Goal: Task Accomplishment & Management: Manage account settings

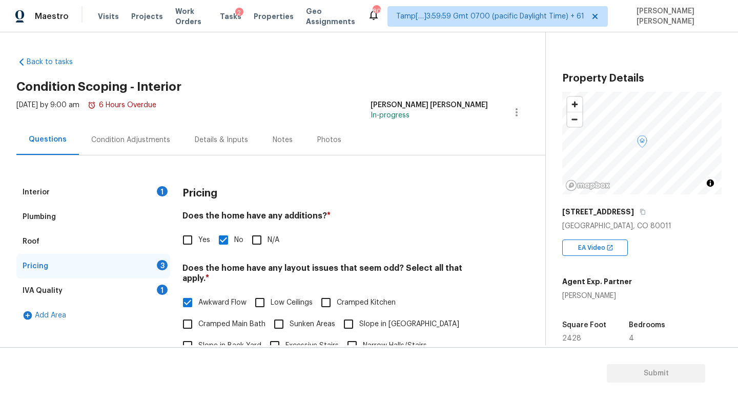
click at [173, 235] on div "Interior 1 Plumbing Roof Pricing 3 IVA Quality 1 Add Area Pricing Does the home…" at bounding box center [268, 374] width 504 height 388
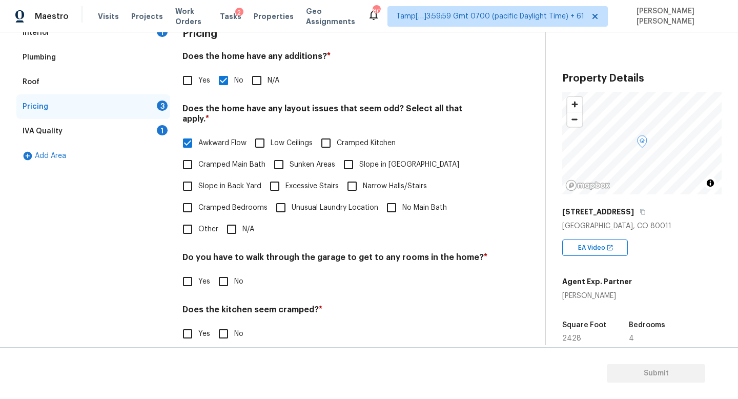
scroll to position [216, 0]
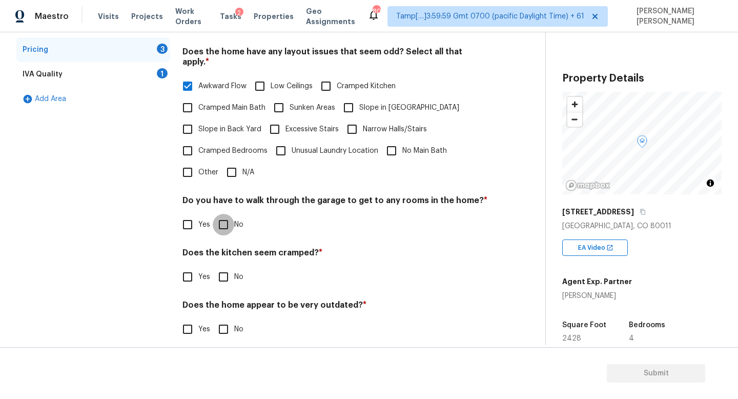
click at [222, 215] on input "No" at bounding box center [224, 225] width 22 height 22
checkbox input "true"
click at [219, 267] on input "No" at bounding box center [224, 277] width 22 height 22
checkbox input "true"
click at [218, 306] on div "Does the home appear to be very outdated? * Yes No" at bounding box center [334, 320] width 305 height 40
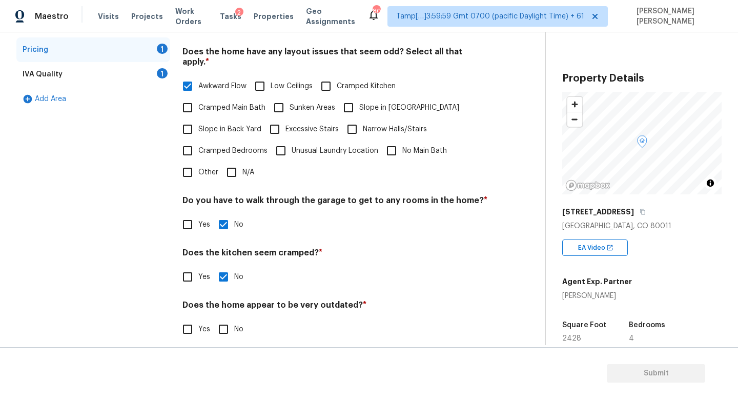
click at [220, 318] on input "No" at bounding box center [224, 329] width 22 height 22
checkbox input "true"
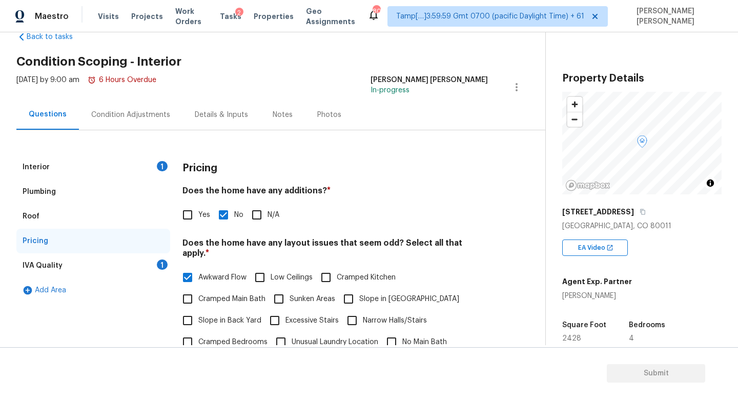
scroll to position [0, 0]
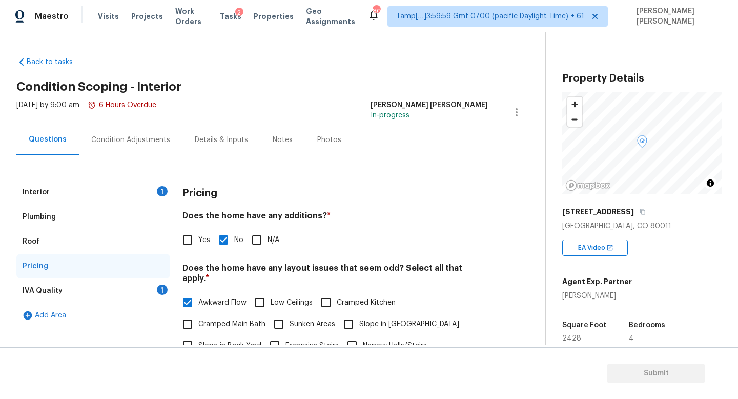
click at [129, 270] on div "Pricing" at bounding box center [93, 266] width 154 height 25
click at [128, 290] on div "IVA Quality 1" at bounding box center [93, 290] width 154 height 25
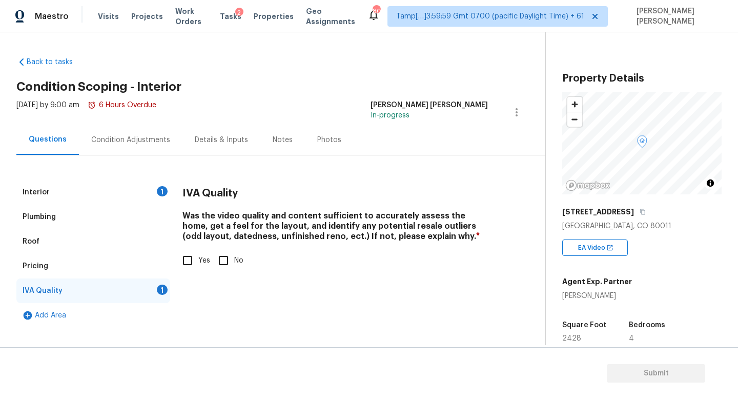
click at [184, 293] on div "IVA Quality Was the video quality and content sufficient to accurately assess t…" at bounding box center [334, 254] width 305 height 148
click at [184, 249] on div "Was the video quality and content sufficient to accurately assess the home, get…" at bounding box center [334, 241] width 305 height 60
click at [184, 265] on input "Yes" at bounding box center [188, 261] width 22 height 22
checkbox input "true"
click at [142, 182] on div "Interior 1" at bounding box center [93, 192] width 154 height 25
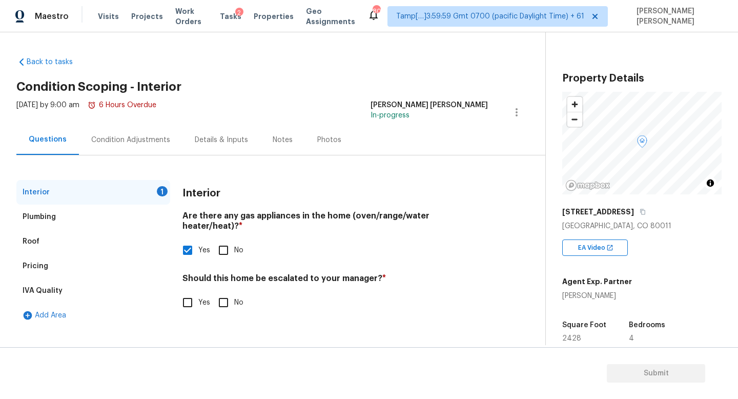
click at [174, 283] on div "Interior 1 Plumbing Roof Pricing IVA Quality Add Area Interior Are there any ga…" at bounding box center [268, 254] width 504 height 148
click at [181, 292] on input "Yes" at bounding box center [188, 303] width 22 height 22
checkbox input "true"
click at [234, 316] on input "text" at bounding box center [334, 328] width 305 height 24
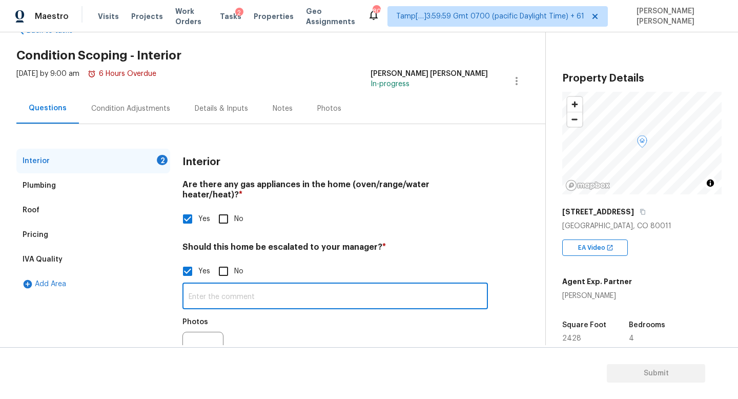
scroll to position [48, 0]
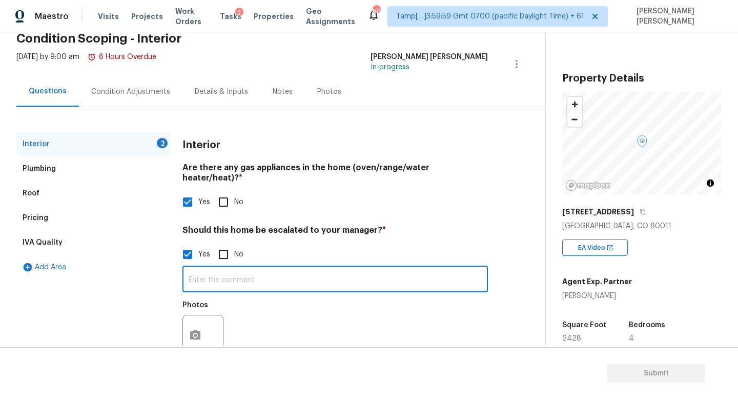
click at [204, 274] on input "text" at bounding box center [334, 280] width 305 height 24
type input "I"
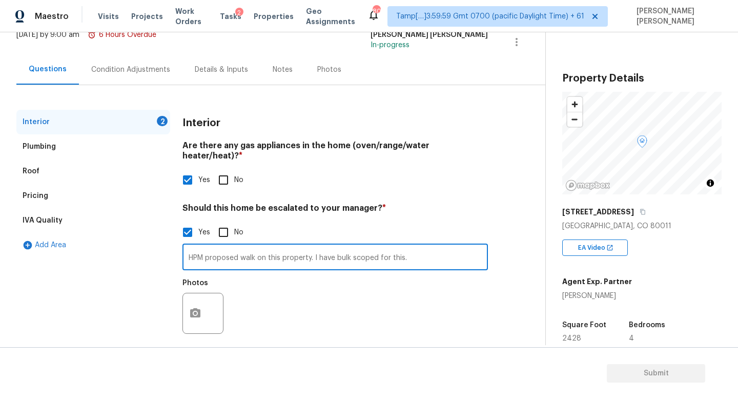
type input "HPM proposed walk on this property. I have bulk scoped for this."
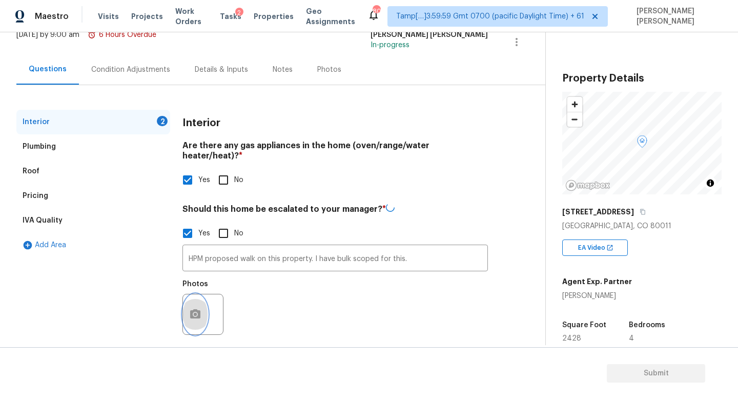
click at [200, 308] on icon "button" at bounding box center [195, 314] width 12 height 12
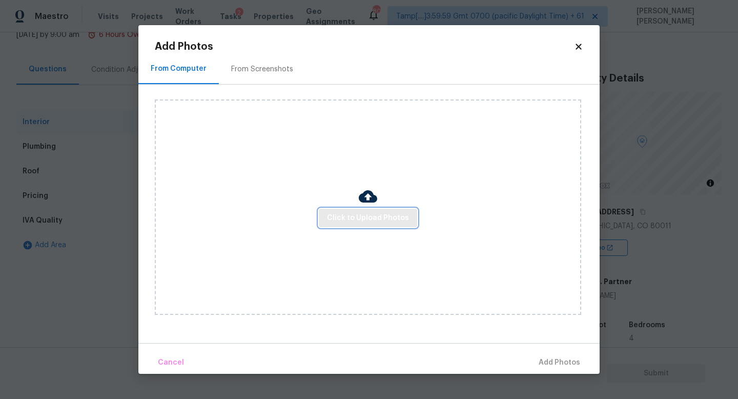
click at [365, 218] on span "Click to Upload Photos" at bounding box center [368, 218] width 82 height 13
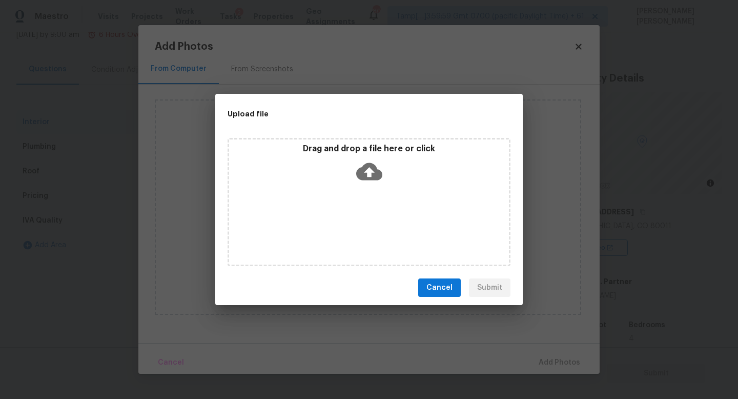
click at [363, 160] on icon at bounding box center [369, 171] width 26 height 26
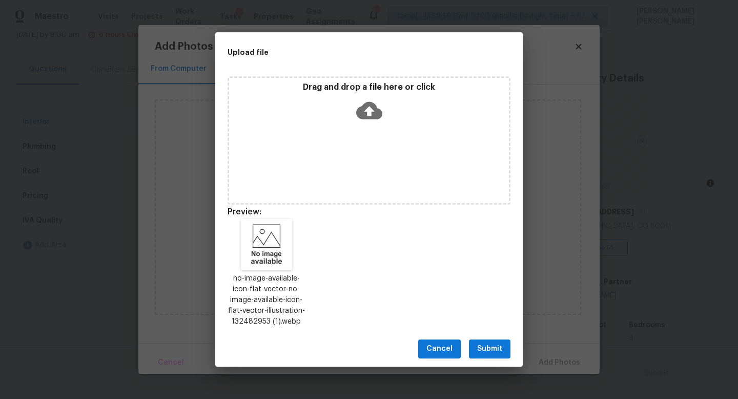
click at [491, 344] on span "Submit" at bounding box center [489, 348] width 25 height 13
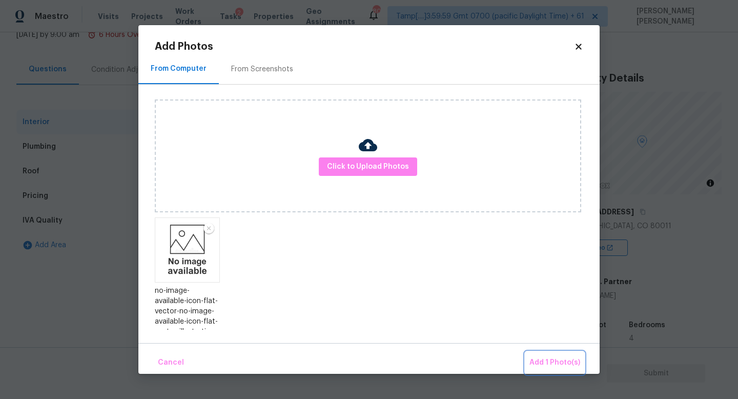
click at [551, 364] on span "Add 1 Photo(s)" at bounding box center [554, 362] width 51 height 13
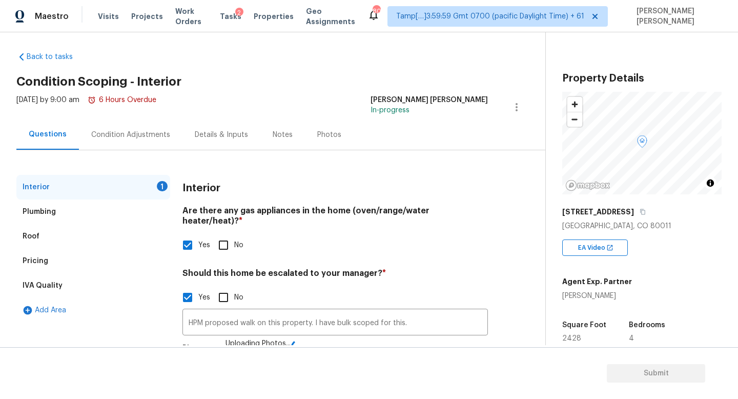
scroll to position [0, 0]
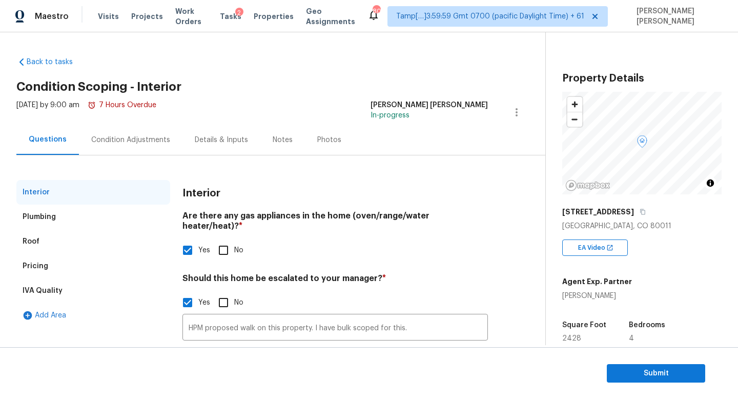
click at [135, 135] on div "Condition Adjustments" at bounding box center [130, 140] width 79 height 10
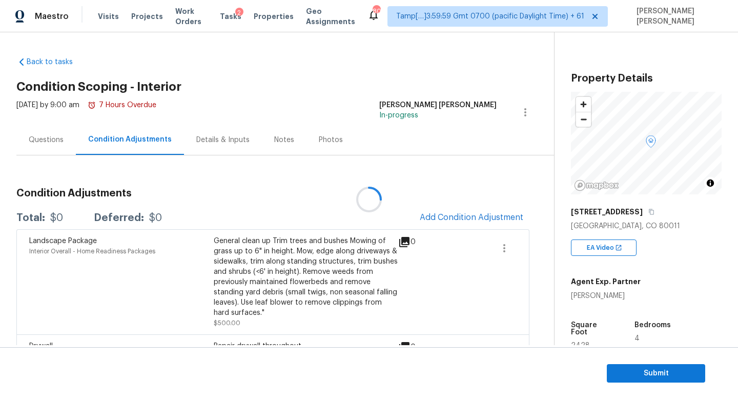
click at [469, 221] on div at bounding box center [369, 199] width 738 height 399
click at [461, 217] on span "Add Condition Adjustment" at bounding box center [472, 217] width 104 height 9
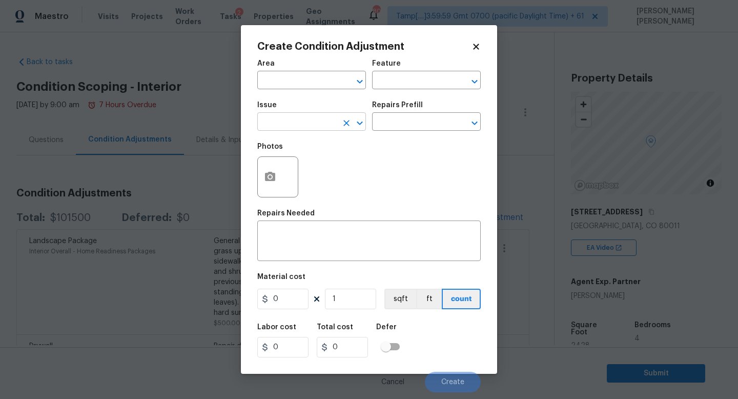
click at [288, 125] on input "text" at bounding box center [297, 123] width 80 height 16
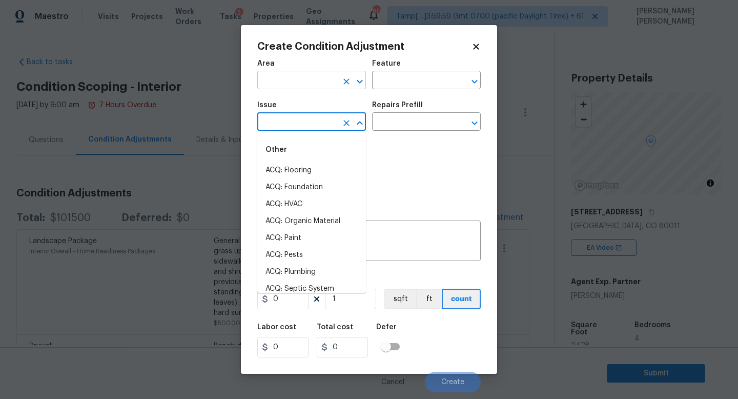
click at [269, 88] on input "text" at bounding box center [297, 81] width 80 height 16
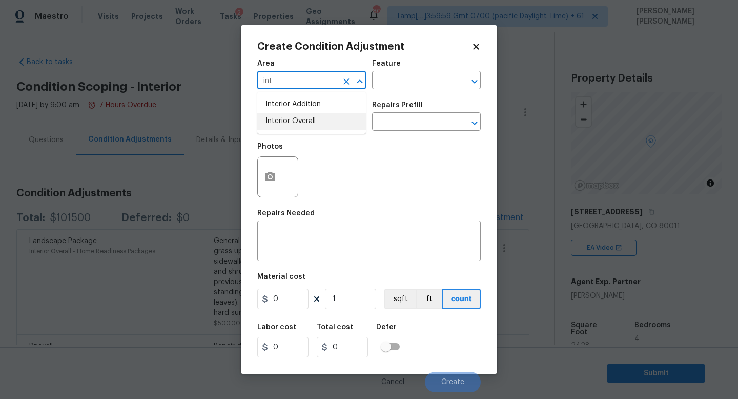
click at [280, 114] on li "Interior Overall" at bounding box center [311, 121] width 109 height 17
type input "Interior Overall"
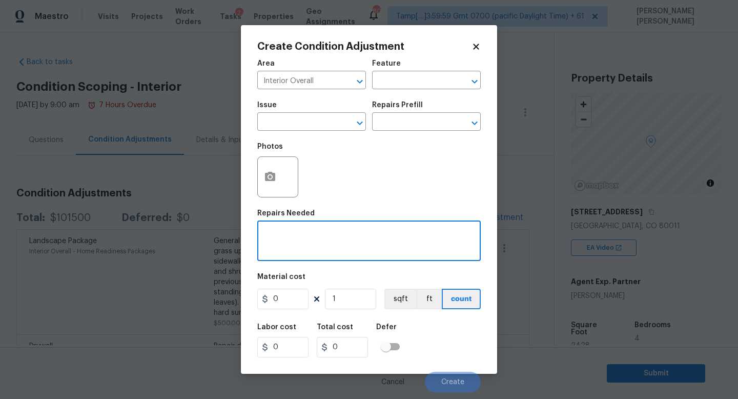
click at [315, 251] on textarea at bounding box center [368, 242] width 211 height 22
click at [361, 250] on textarea "All interior" at bounding box center [368, 242] width 211 height 22
click at [344, 232] on textarea "All interior" at bounding box center [368, 242] width 211 height 22
click at [359, 243] on textarea "All interior" at bounding box center [368, 242] width 211 height 22
click at [328, 245] on textarea "All interior" at bounding box center [368, 242] width 211 height 22
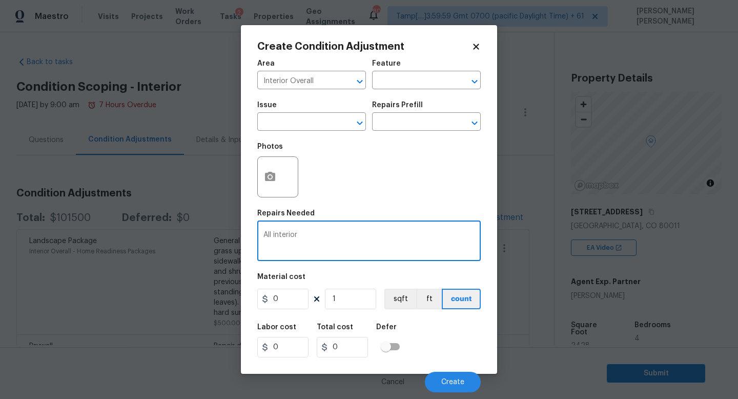
click at [328, 245] on textarea "All interior" at bounding box center [368, 242] width 211 height 22
click at [348, 244] on textarea "All interior" at bounding box center [368, 242] width 211 height 22
click at [358, 241] on textarea "All interior" at bounding box center [368, 242] width 211 height 22
type textarea "All interior repairs."
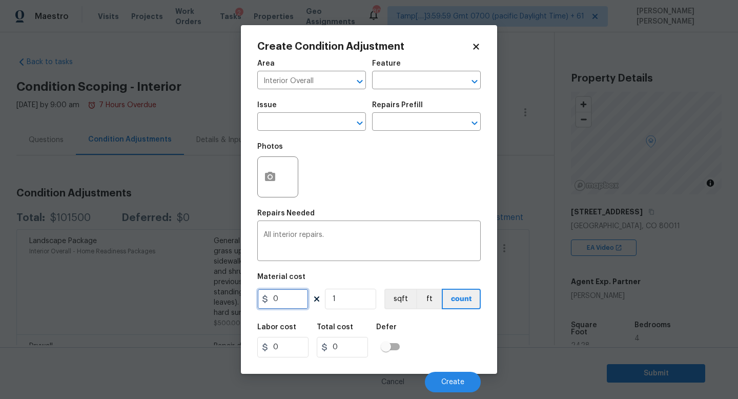
drag, startPoint x: 293, startPoint y: 304, endPoint x: 218, endPoint y: 293, distance: 75.7
click at [231, 302] on div "Create Condition Adjustment Area Interior Overall ​ Feature ​ Issue ​ Repairs P…" at bounding box center [369, 199] width 738 height 399
type input "50000"
click at [442, 336] on div "Labor cost 0 Total cost 50000 Defer" at bounding box center [368, 340] width 223 height 46
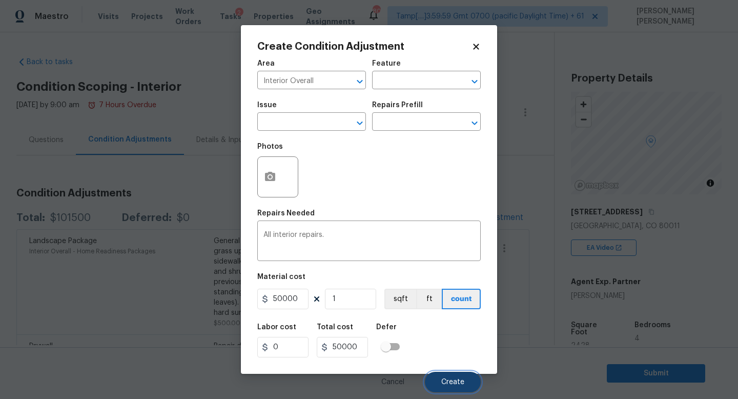
click at [449, 379] on span "Create" at bounding box center [452, 382] width 23 height 8
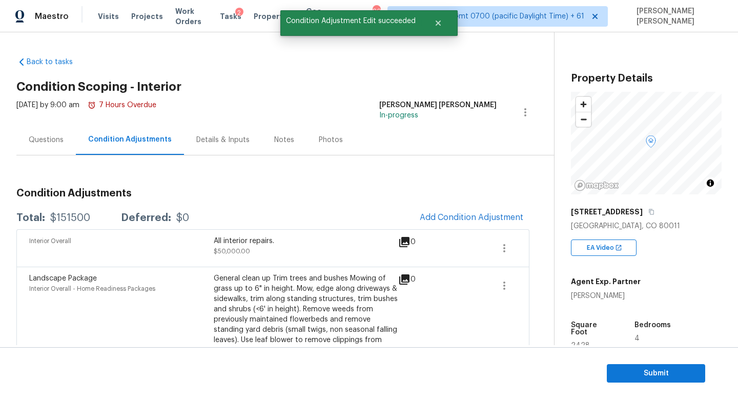
click at [72, 212] on div "Total: $151500 Deferred: $0 Add Condition Adjustment" at bounding box center [272, 218] width 513 height 23
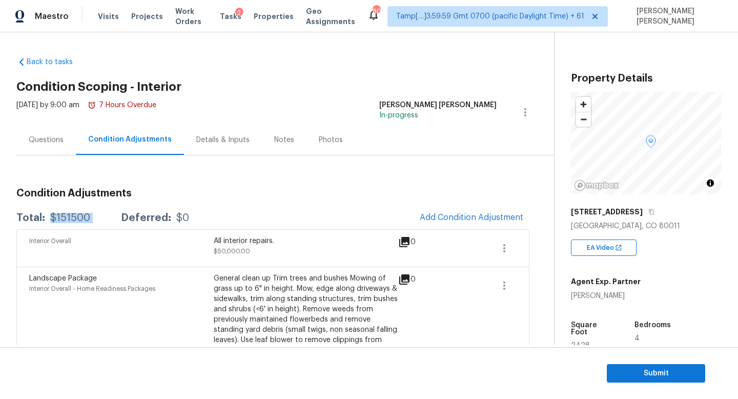
copy div "$151500"
click at [202, 195] on h3 "Condition Adjustments" at bounding box center [272, 193] width 513 height 10
click at [55, 135] on div "Questions" at bounding box center [46, 140] width 35 height 10
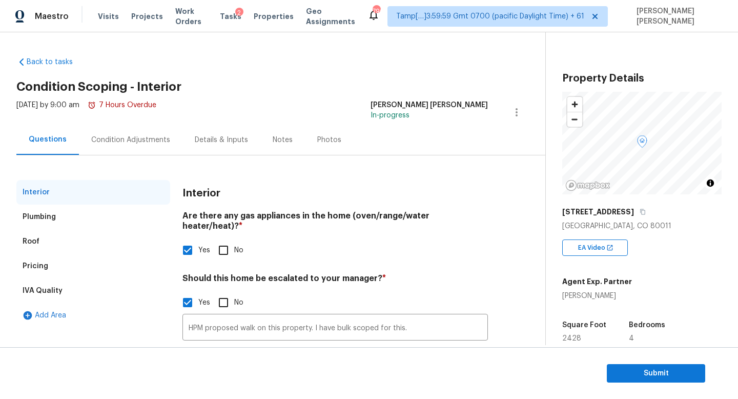
click at [129, 133] on div "Condition Adjustments" at bounding box center [131, 140] width 104 height 30
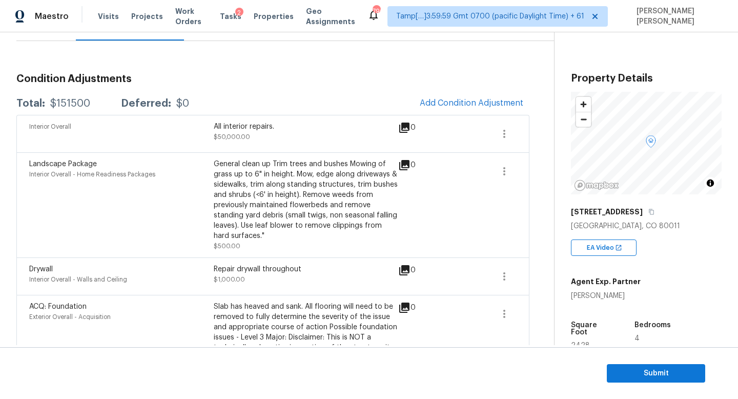
scroll to position [118, 0]
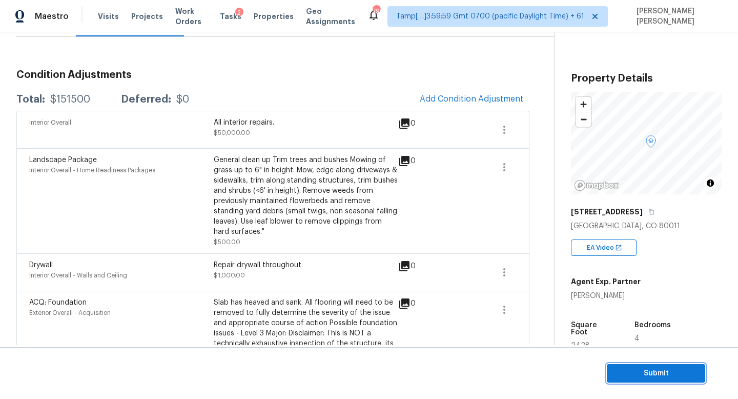
click at [653, 365] on button "Submit" at bounding box center [656, 373] width 98 height 19
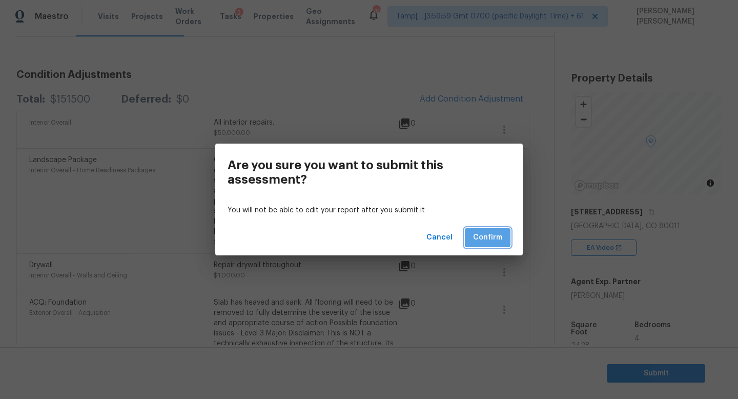
click at [487, 236] on span "Confirm" at bounding box center [487, 237] width 29 height 13
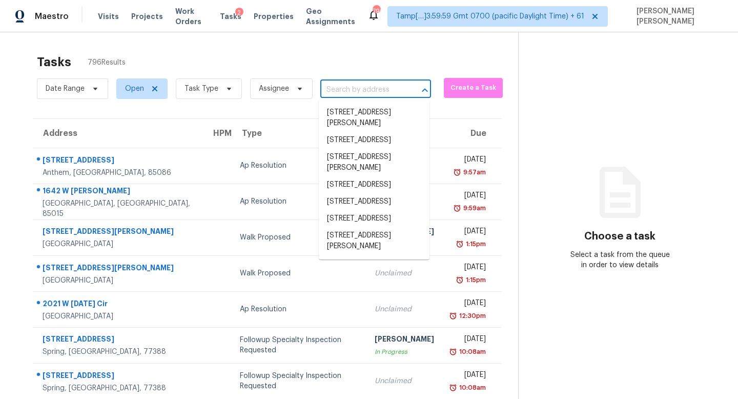
click at [354, 94] on input "text" at bounding box center [361, 90] width 82 height 16
paste input "2687 Pine Ridge Way S Apt B2, Palm Harbor, FL 34684"
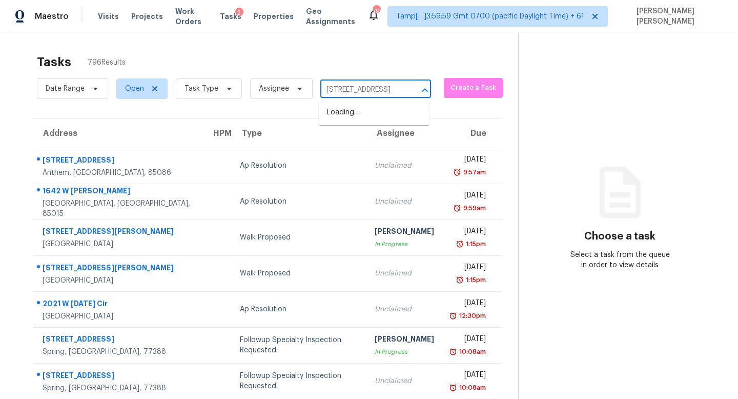
type input "2687 Pine Ridge Way"
click at [392, 113] on li "2687 Pine Ridge Way S Apt B2, Palm Harbor, FL 34684" at bounding box center [374, 112] width 111 height 17
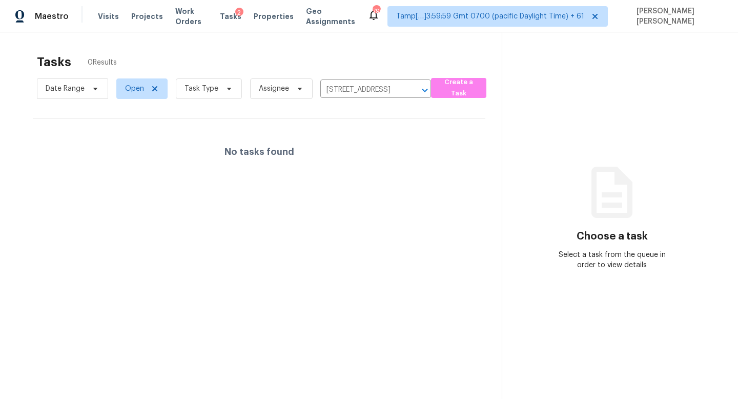
click at [235, 113] on section "Tasks 0 Results Date Range Open Task Type Assignee 2687 Pine Ridge Way S Apt B2…" at bounding box center [258, 240] width 485 height 382
click at [187, 94] on span "Task Type" at bounding box center [209, 88] width 66 height 20
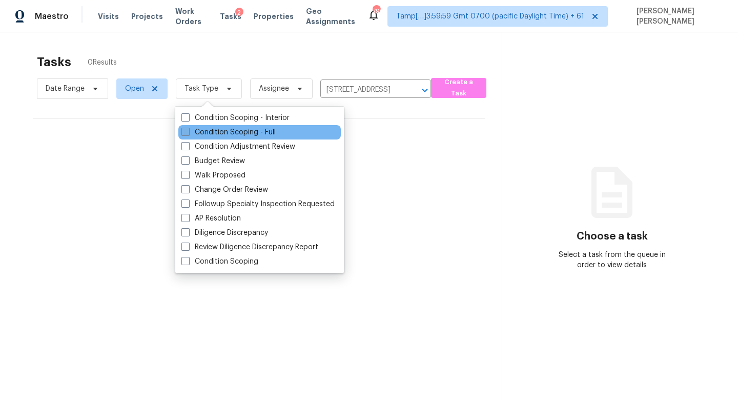
click at [244, 133] on label "Condition Scoping - Full" at bounding box center [228, 132] width 94 height 10
click at [188, 133] on input "Condition Scoping - Full" at bounding box center [184, 130] width 7 height 7
checkbox input "true"
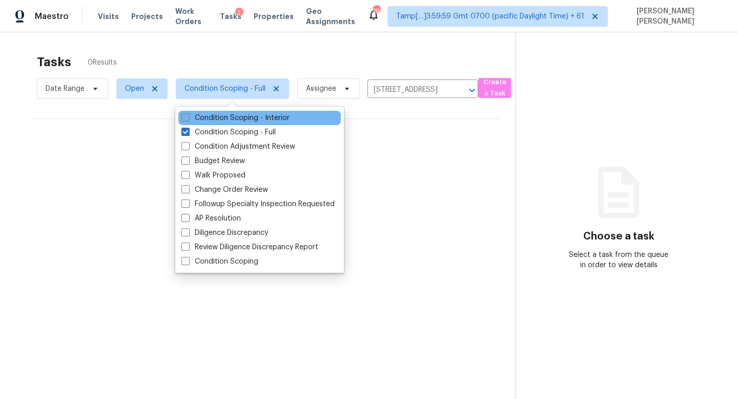
click at [247, 120] on label "Condition Scoping - Interior" at bounding box center [235, 118] width 108 height 10
click at [188, 119] on input "Condition Scoping - Interior" at bounding box center [184, 116] width 7 height 7
checkbox input "true"
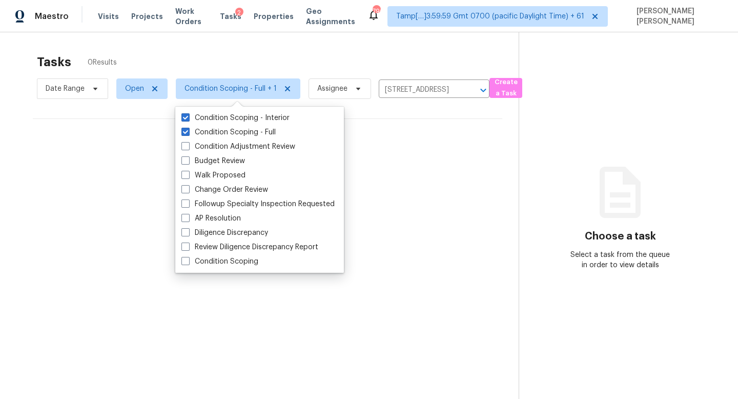
click at [70, 99] on span "Date Range" at bounding box center [72, 88] width 71 height 27
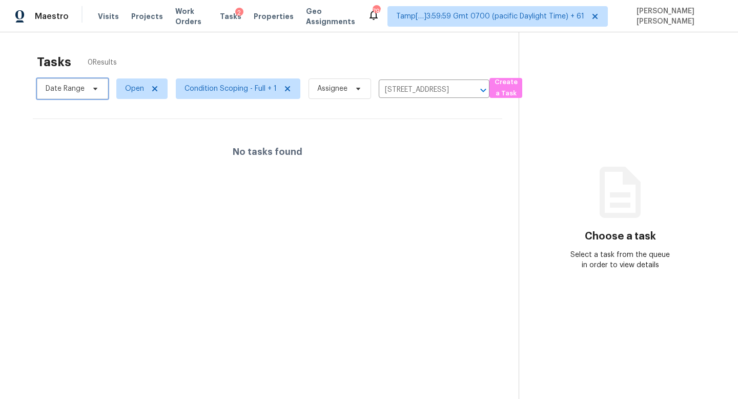
click at [83, 88] on span "Date Range" at bounding box center [65, 89] width 39 height 10
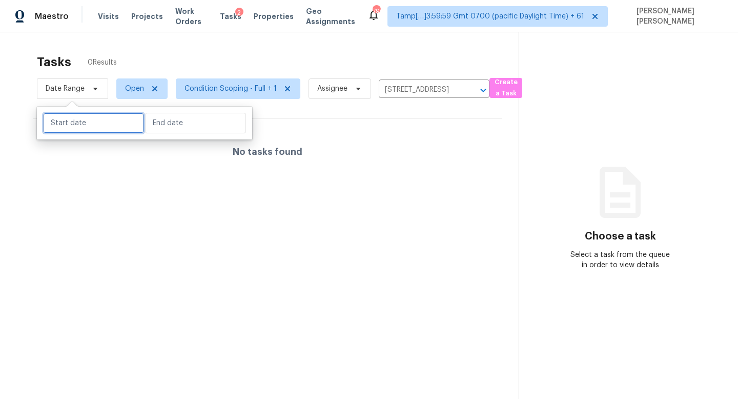
select select "7"
select select "2025"
select select "8"
select select "2025"
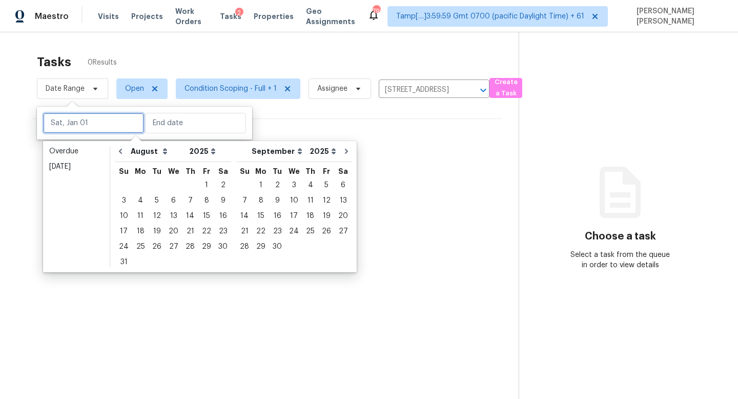
click at [82, 130] on input "text" at bounding box center [93, 123] width 101 height 20
type input "Sat, Aug 23"
type input "Sun, Sep 21"
click at [204, 231] on div "22" at bounding box center [206, 231] width 16 height 14
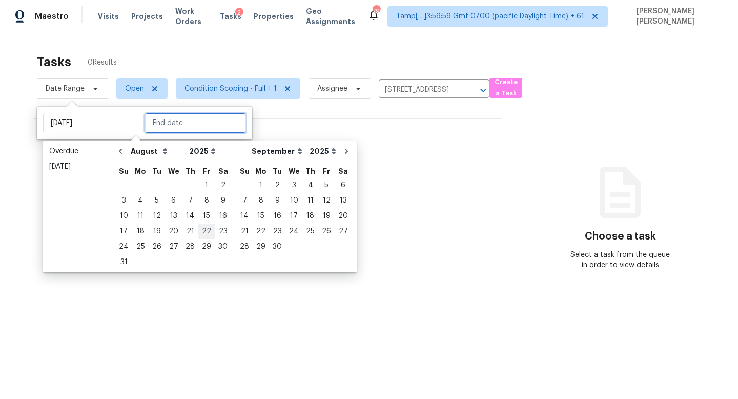
type input "Fri, Aug 22"
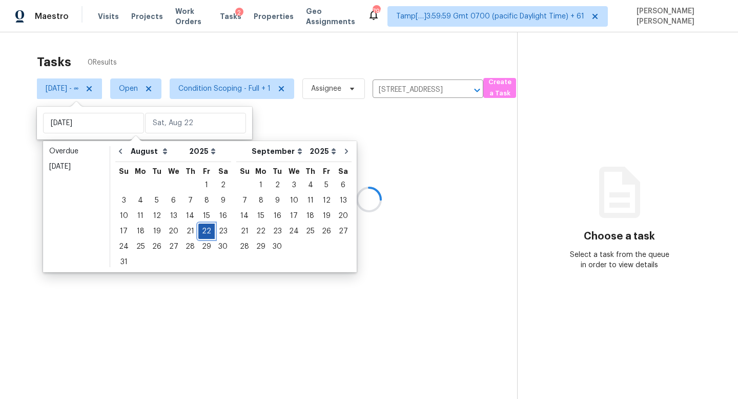
click at [204, 231] on div "22" at bounding box center [206, 231] width 16 height 14
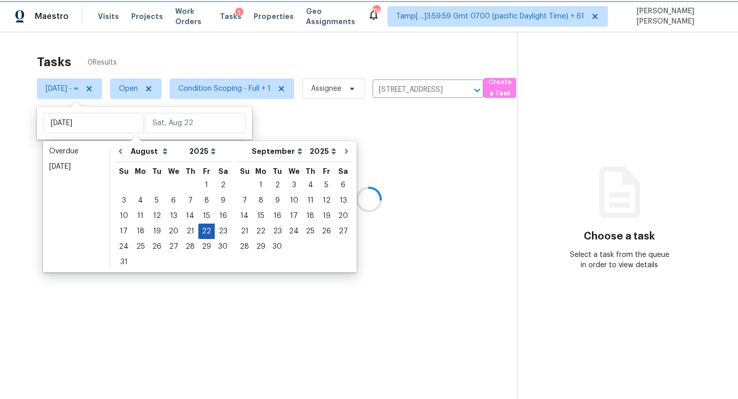
type input "Fri, Aug 22"
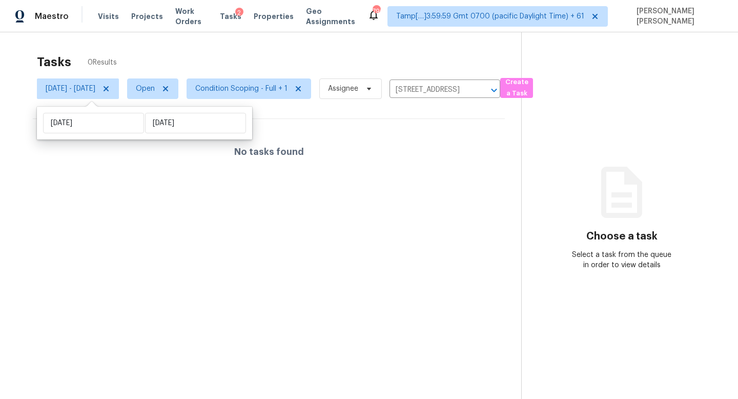
click at [231, 32] on div "Tasks 0 Results Fri, Aug 22 - Fri, Aug 22 Open Condition Scoping - Full + 1 Ass…" at bounding box center [369, 231] width 738 height 399
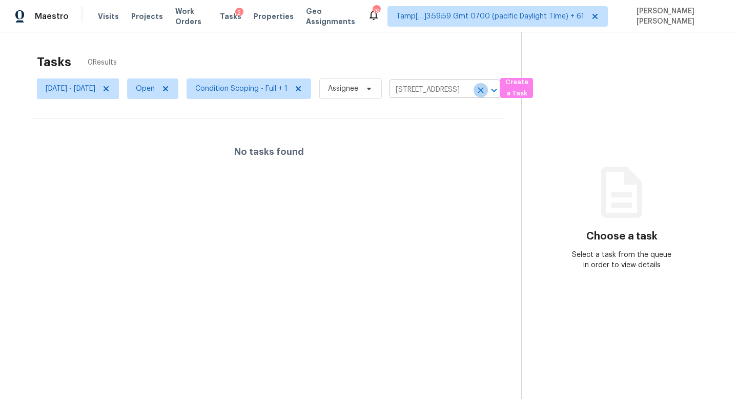
click at [486, 90] on icon "Clear" at bounding box center [481, 90] width 10 height 10
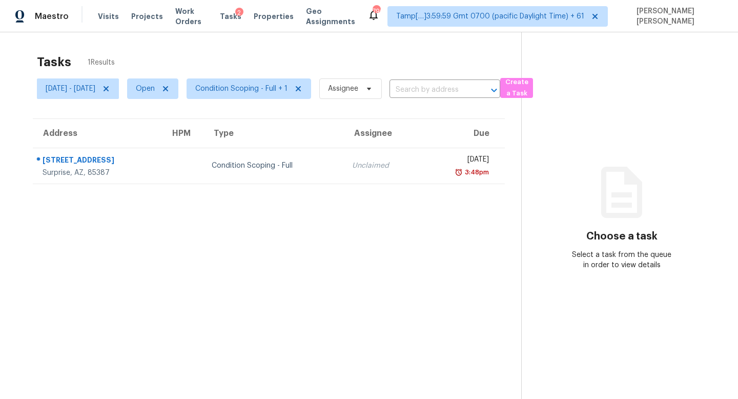
click at [360, 44] on div "Tasks 1 Results Fri, Aug 22 - Fri, Aug 22 Open Condition Scoping - Full + 1 Ass…" at bounding box center [369, 231] width 738 height 399
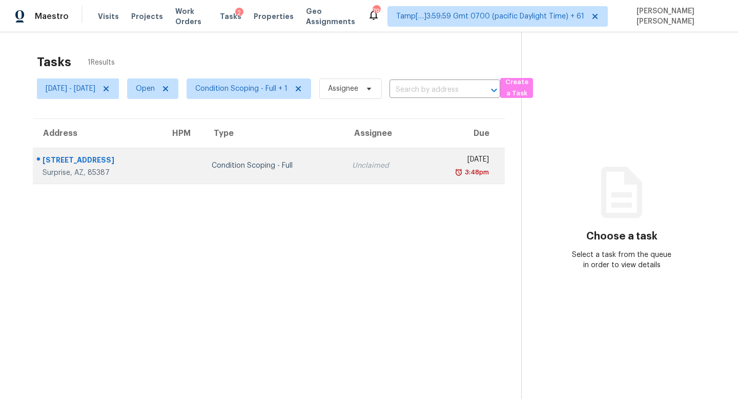
click at [352, 172] on td "Unclaimed" at bounding box center [382, 166] width 77 height 36
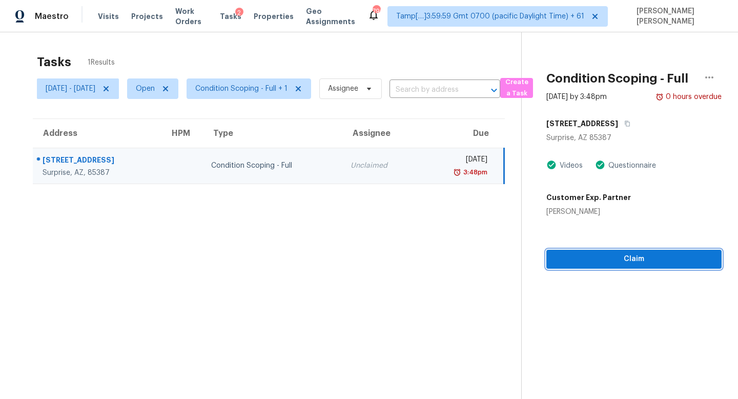
click at [634, 258] on span "Claim" at bounding box center [633, 259] width 159 height 13
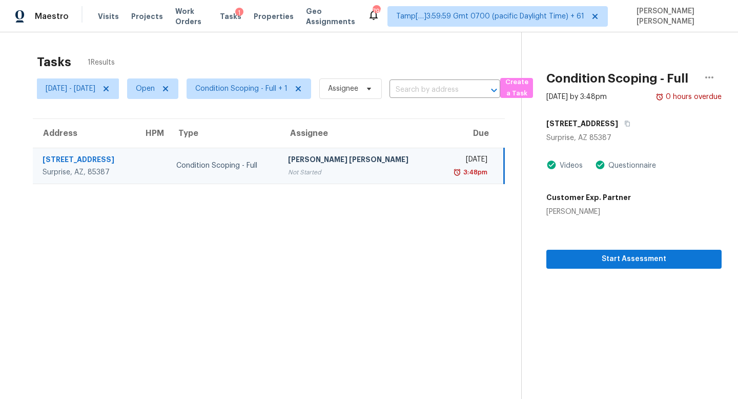
click at [279, 174] on td "Condition Scoping - Full" at bounding box center [223, 166] width 111 height 36
click at [630, 125] on icon "button" at bounding box center [627, 123] width 6 height 6
click at [620, 247] on div "Start Assessment" at bounding box center [633, 243] width 175 height 52
click at [613, 257] on span "Start Assessment" at bounding box center [633, 259] width 159 height 13
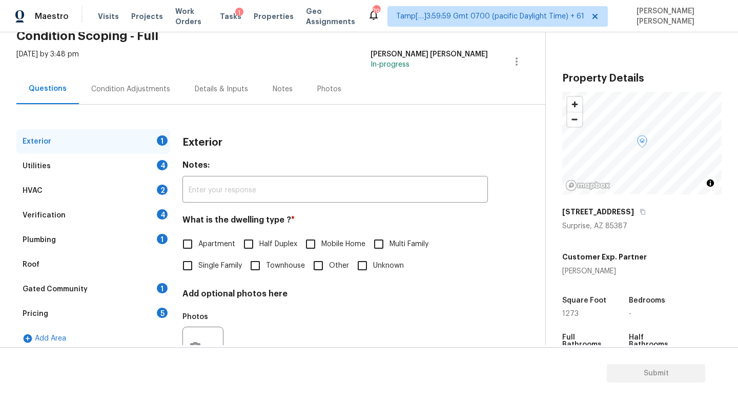
scroll to position [57, 0]
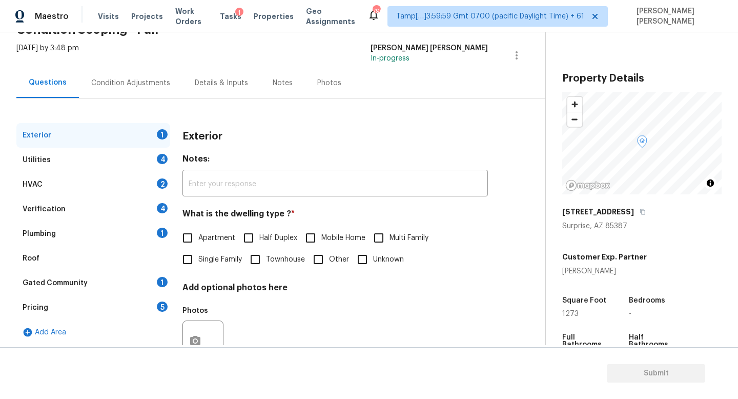
click at [193, 261] on input "Single Family" at bounding box center [188, 260] width 22 height 22
checkbox input "true"
click at [134, 139] on div "Exterior" at bounding box center [93, 135] width 154 height 25
click at [134, 157] on div "Utilities 4" at bounding box center [93, 160] width 154 height 25
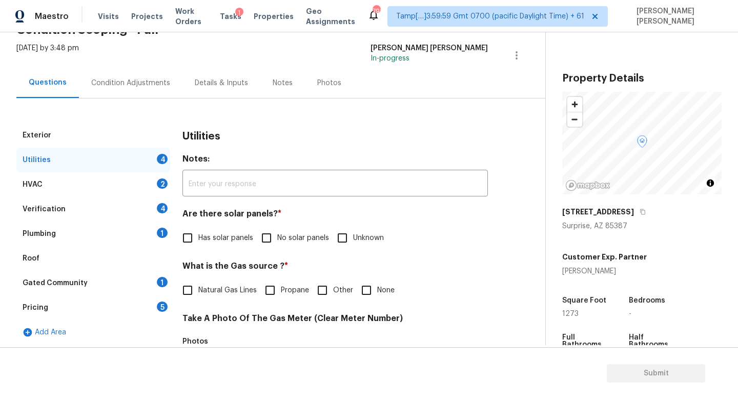
click at [583, 269] on div "[PERSON_NAME]" at bounding box center [604, 271] width 85 height 10
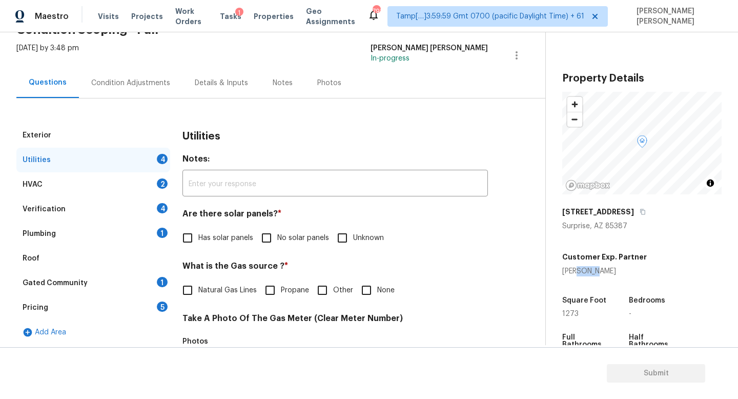
click at [583, 269] on div "[PERSON_NAME]" at bounding box center [604, 271] width 85 height 10
copy div "[PERSON_NAME]"
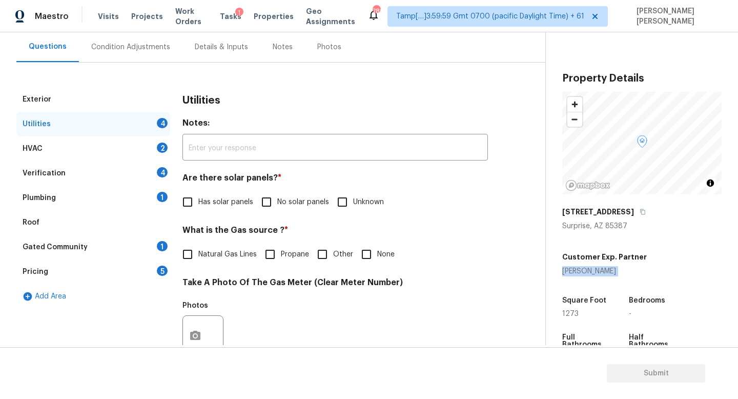
scroll to position [96, 0]
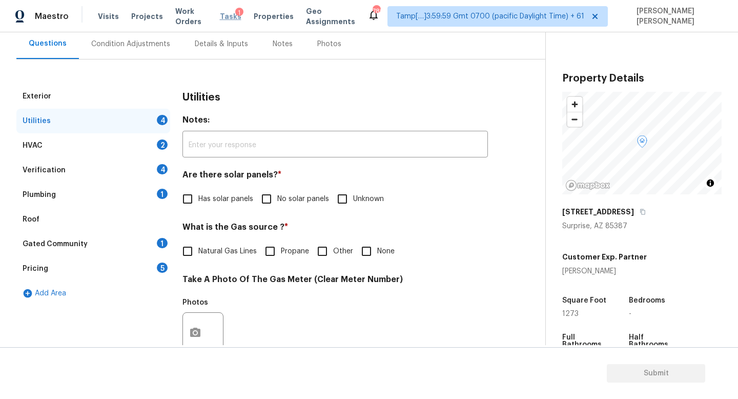
click at [236, 17] on span "Tasks" at bounding box center [231, 16] width 22 height 7
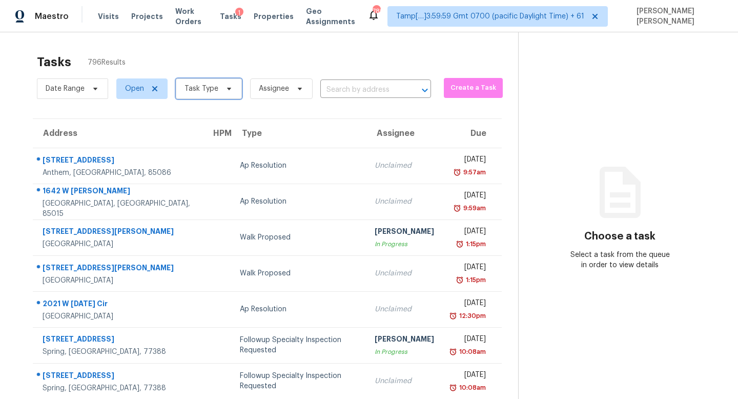
click at [203, 87] on span "Task Type" at bounding box center [201, 89] width 34 height 10
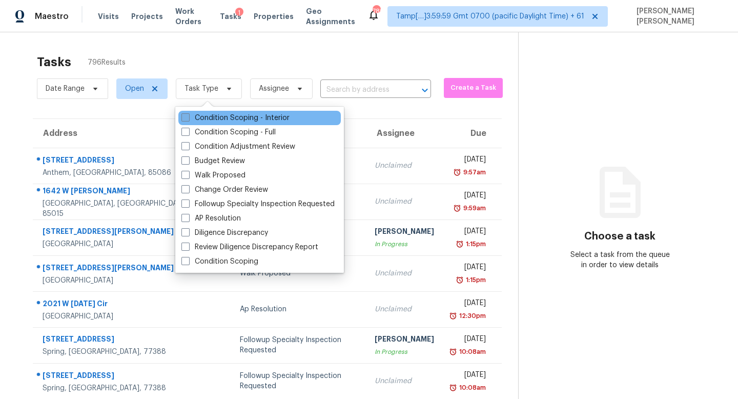
click at [261, 115] on label "Condition Scoping - Interior" at bounding box center [235, 118] width 108 height 10
click at [188, 115] on input "Condition Scoping - Interior" at bounding box center [184, 116] width 7 height 7
checkbox input "true"
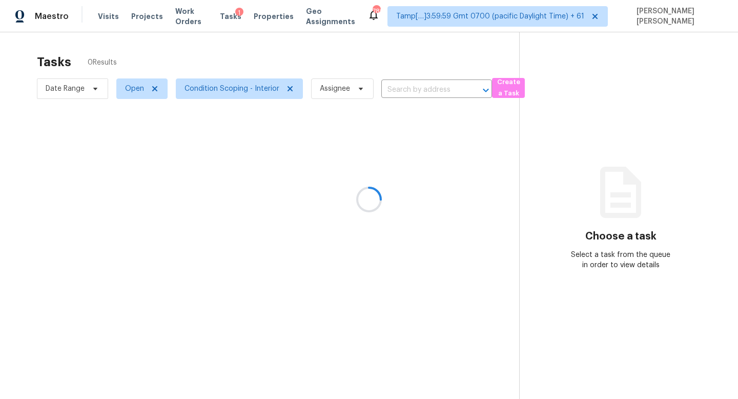
click at [239, 59] on div at bounding box center [369, 199] width 738 height 399
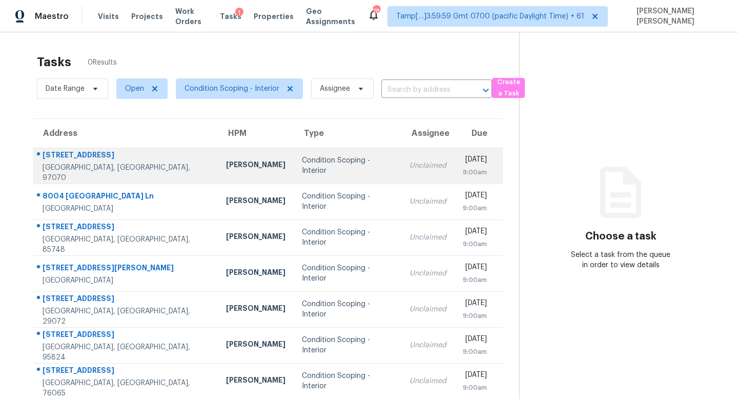
click at [316, 183] on td "Condition Scoping - Interior" at bounding box center [348, 166] width 108 height 36
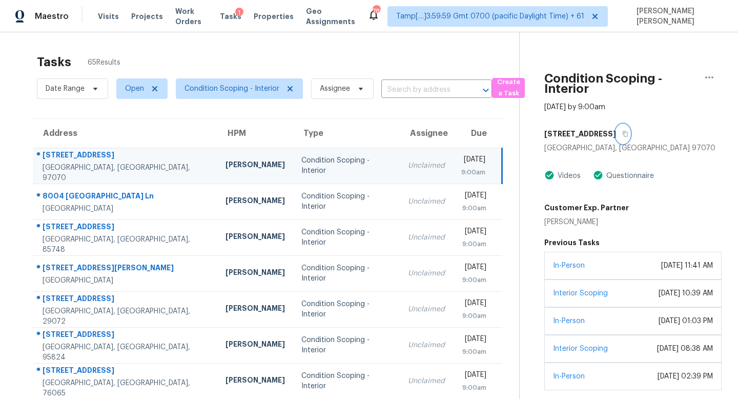
click at [628, 133] on icon "button" at bounding box center [625, 134] width 6 height 6
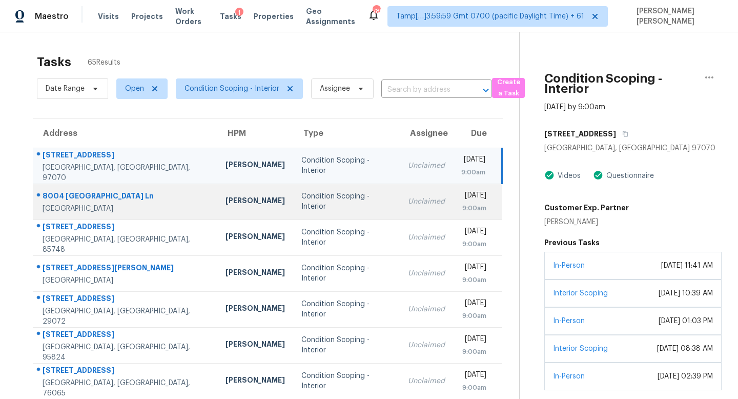
click at [400, 195] on td "Unclaimed" at bounding box center [426, 201] width 53 height 36
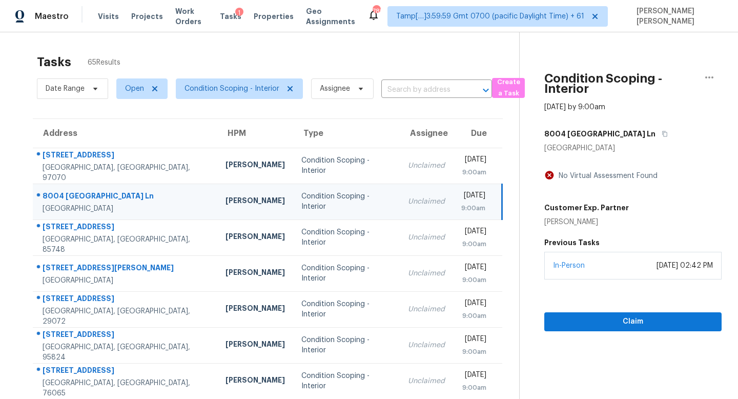
click at [614, 128] on div "8004 [GEOGRAPHIC_DATA] Ln" at bounding box center [632, 134] width 177 height 18
click at [662, 136] on icon "button" at bounding box center [665, 134] width 6 height 6
click at [662, 132] on icon "button" at bounding box center [665, 134] width 6 height 6
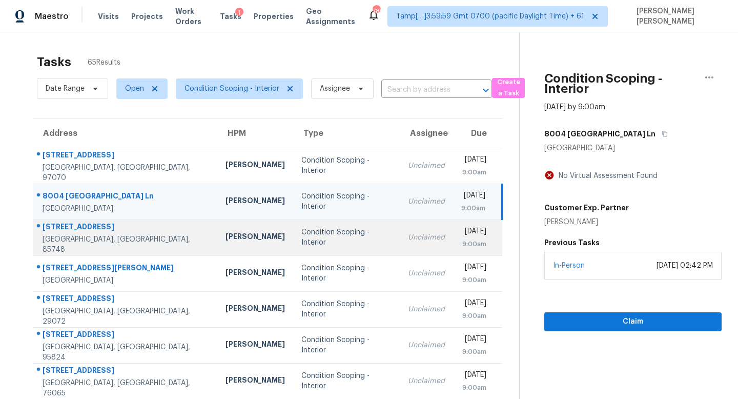
click at [408, 234] on div "Unclaimed" at bounding box center [426, 237] width 37 height 10
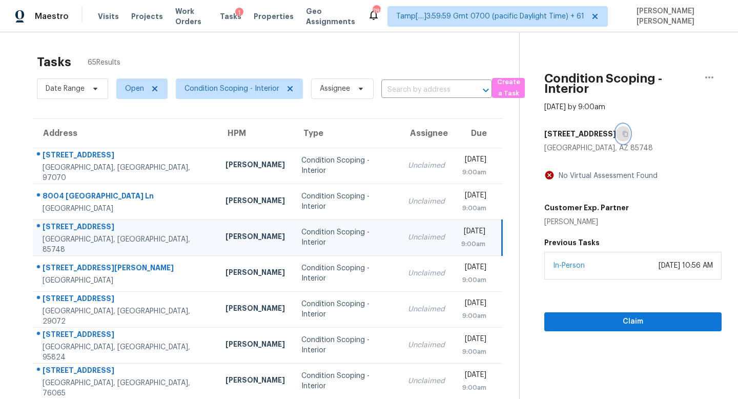
click at [622, 131] on icon "button" at bounding box center [625, 134] width 6 height 6
click at [618, 133] on button "button" at bounding box center [623, 134] width 14 height 18
click at [620, 317] on span "Claim" at bounding box center [632, 321] width 161 height 13
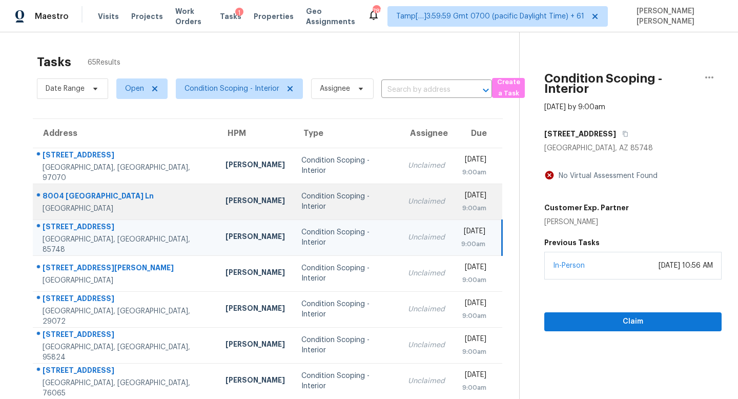
click at [461, 207] on div "9:00am" at bounding box center [473, 208] width 25 height 10
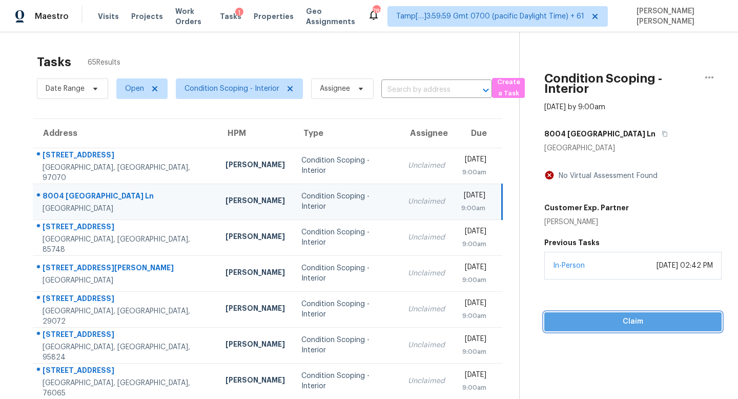
click at [655, 326] on span "Claim" at bounding box center [632, 321] width 161 height 13
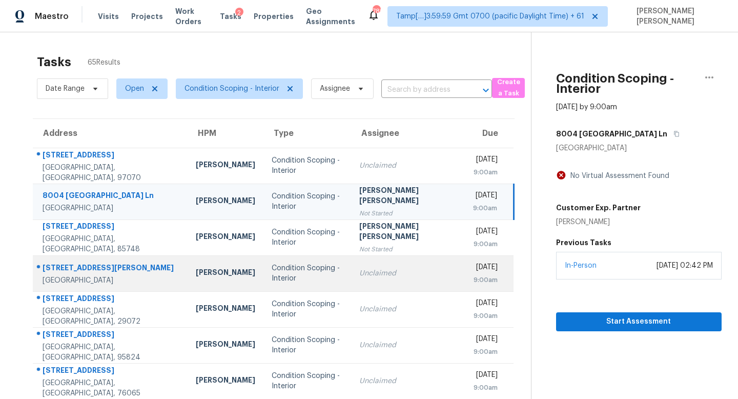
click at [473, 283] on div "9:00am" at bounding box center [485, 280] width 25 height 10
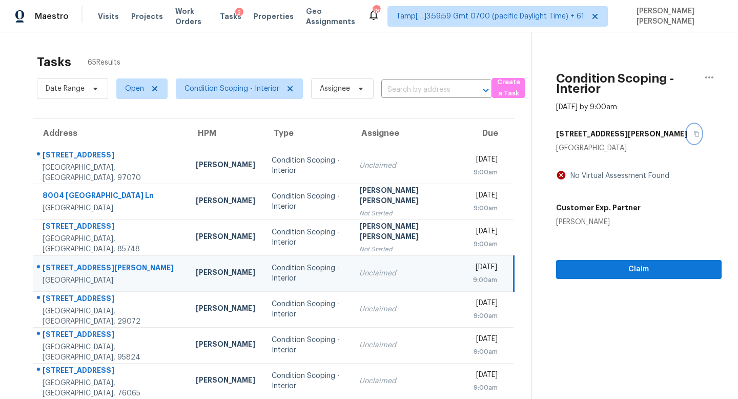
click at [687, 137] on button "button" at bounding box center [694, 134] width 14 height 18
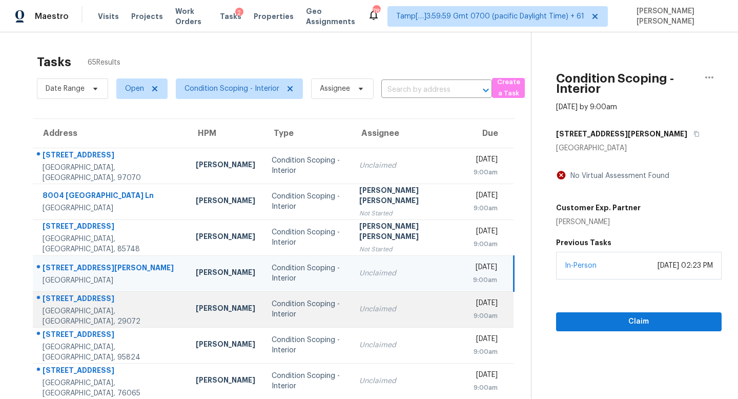
click at [359, 312] on div "Unclaimed" at bounding box center [407, 309] width 97 height 10
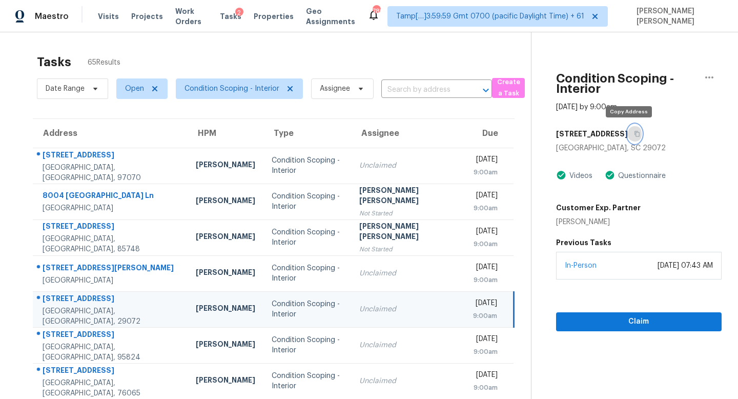
click at [634, 134] on icon "button" at bounding box center [637, 134] width 6 height 6
click at [631, 129] on button "button" at bounding box center [635, 134] width 14 height 18
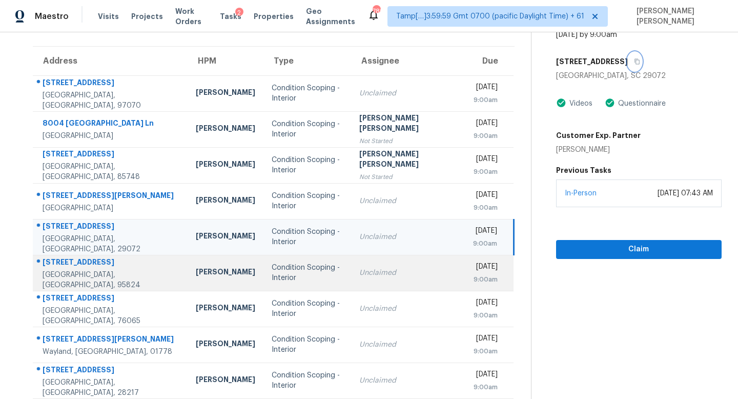
scroll to position [135, 0]
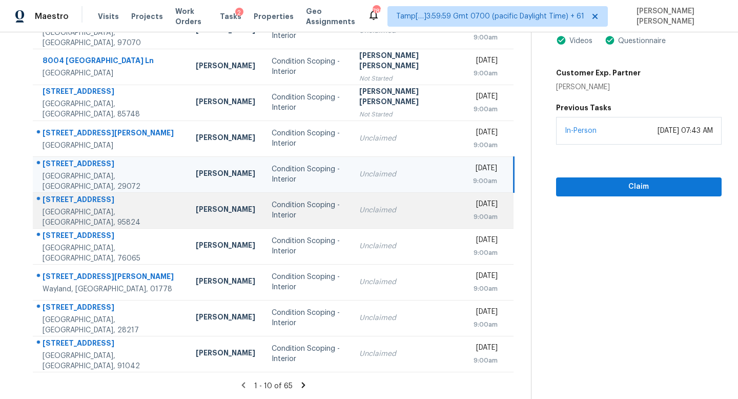
click at [393, 212] on div "Unclaimed" at bounding box center [407, 210] width 97 height 10
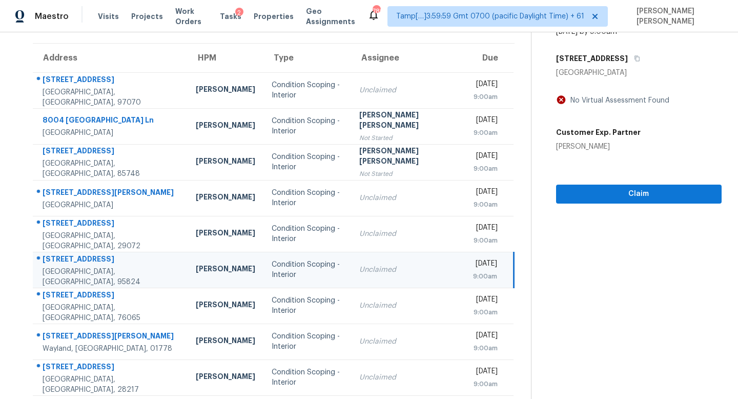
scroll to position [71, 0]
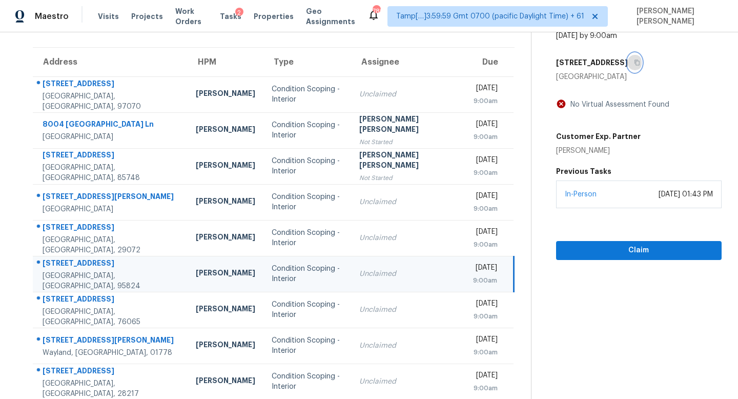
click at [628, 60] on button "button" at bounding box center [635, 62] width 14 height 18
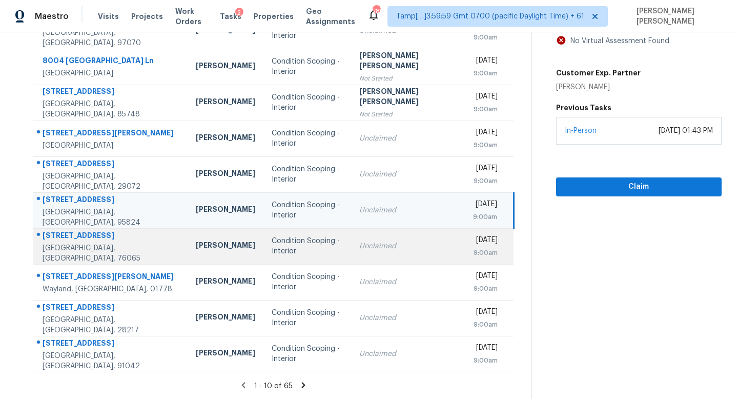
click at [382, 242] on div "Unclaimed" at bounding box center [407, 246] width 97 height 10
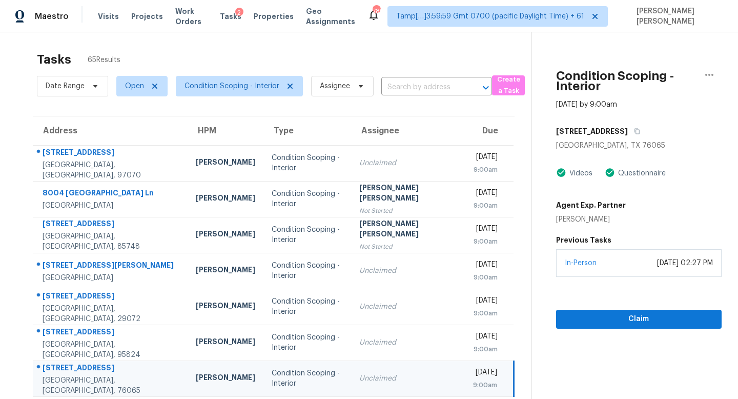
scroll to position [0, 0]
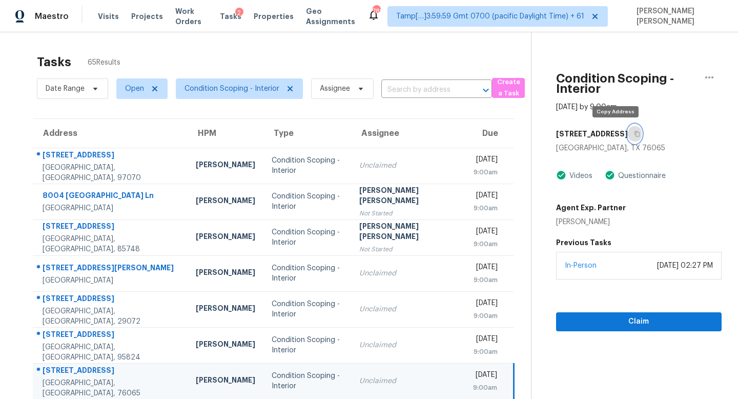
click at [634, 133] on icon "button" at bounding box center [637, 134] width 6 height 6
click at [634, 132] on icon "button" at bounding box center [637, 134] width 6 height 6
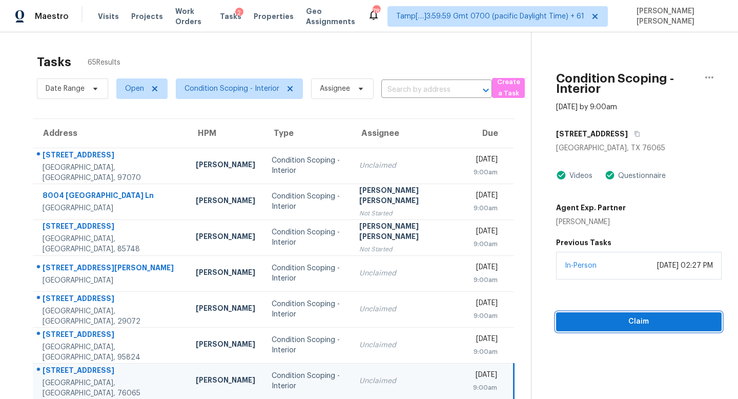
click at [607, 324] on span "Claim" at bounding box center [638, 321] width 149 height 13
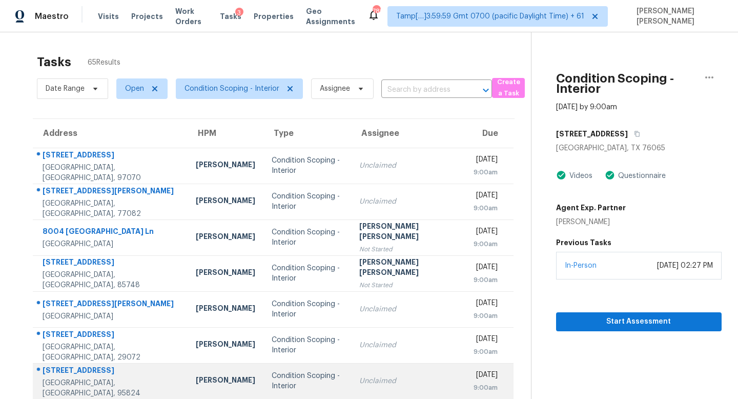
scroll to position [135, 0]
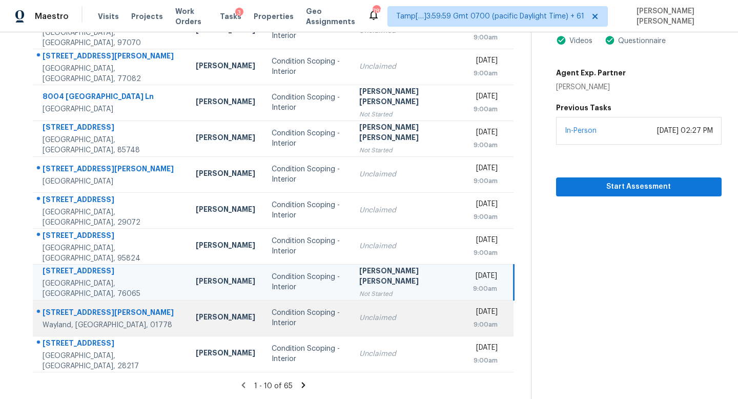
click at [473, 307] on div "[DATE]" at bounding box center [485, 312] width 25 height 13
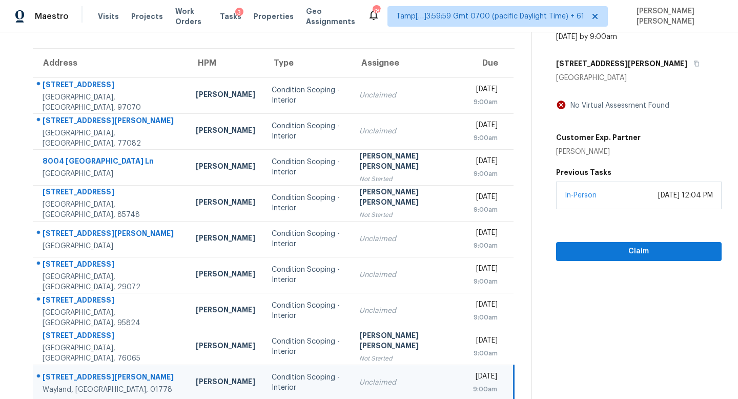
scroll to position [12, 0]
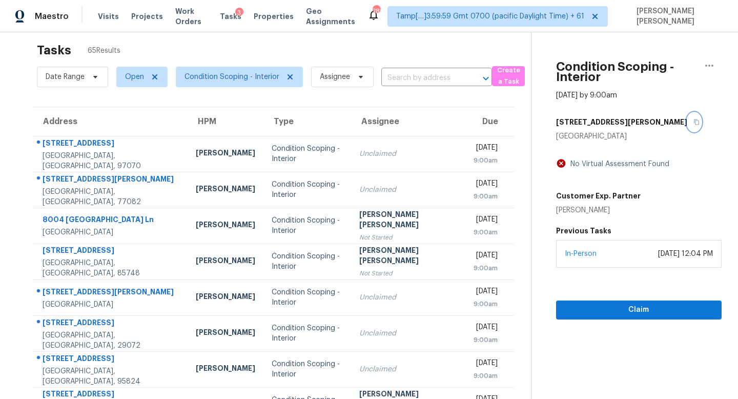
click at [694, 119] on icon "button" at bounding box center [696, 122] width 5 height 6
click at [693, 121] on icon "button" at bounding box center [696, 122] width 6 height 6
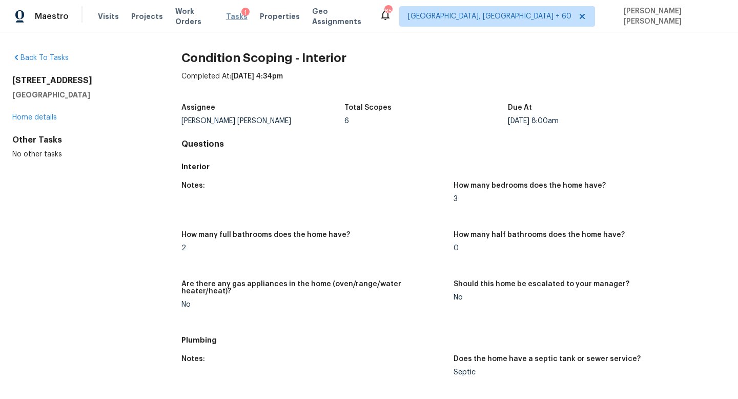
click at [237, 18] on span "Tasks" at bounding box center [237, 16] width 22 height 7
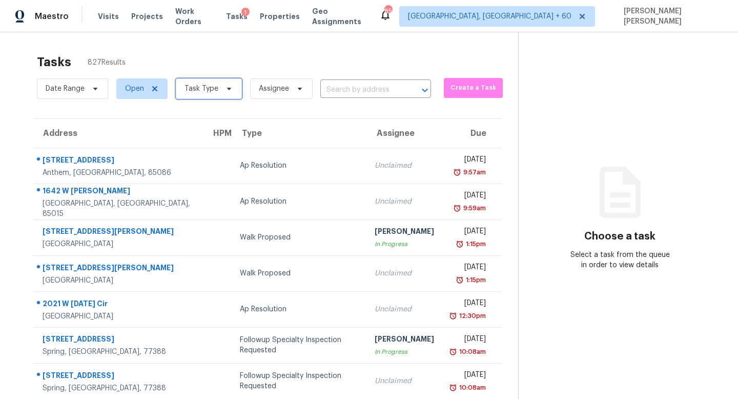
click at [209, 87] on span "Task Type" at bounding box center [201, 89] width 34 height 10
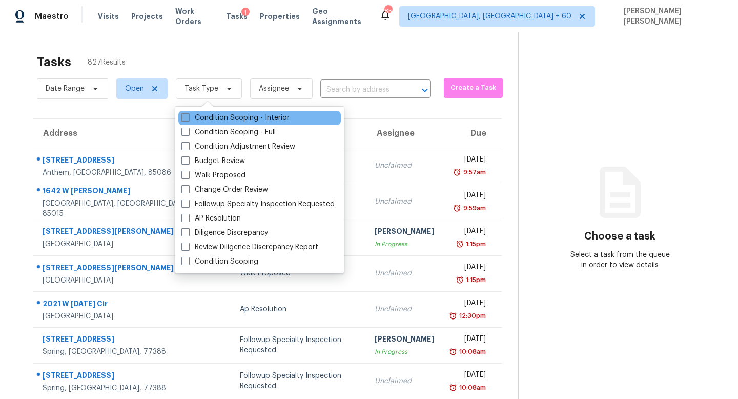
click at [216, 115] on label "Condition Scoping - Interior" at bounding box center [235, 118] width 108 height 10
click at [188, 115] on input "Condition Scoping - Interior" at bounding box center [184, 116] width 7 height 7
checkbox input "true"
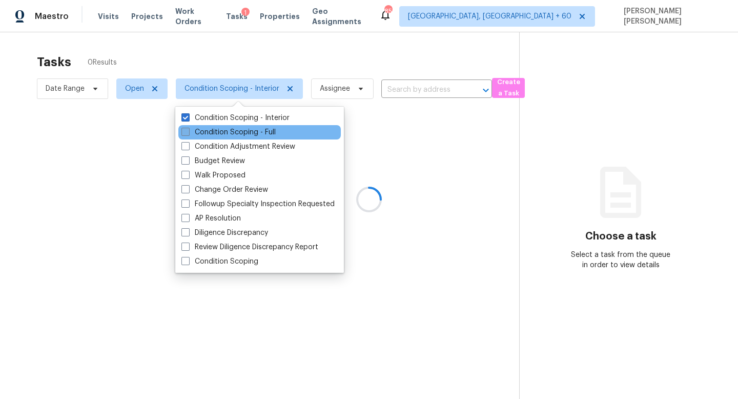
click at [212, 131] on label "Condition Scoping - Full" at bounding box center [228, 132] width 94 height 10
click at [188, 131] on input "Condition Scoping - Full" at bounding box center [184, 130] width 7 height 7
checkbox input "true"
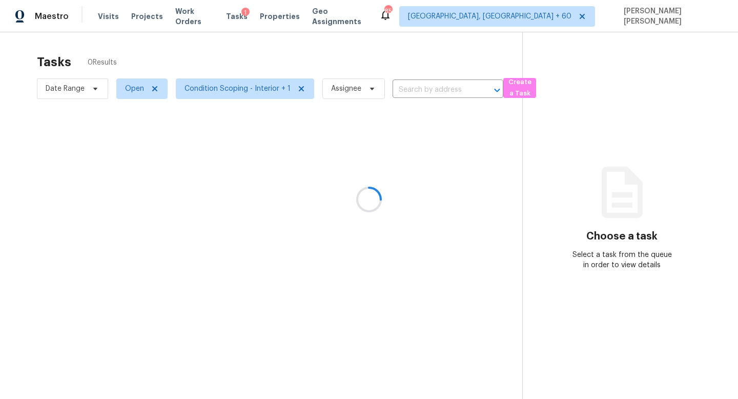
click at [79, 94] on div at bounding box center [369, 199] width 738 height 399
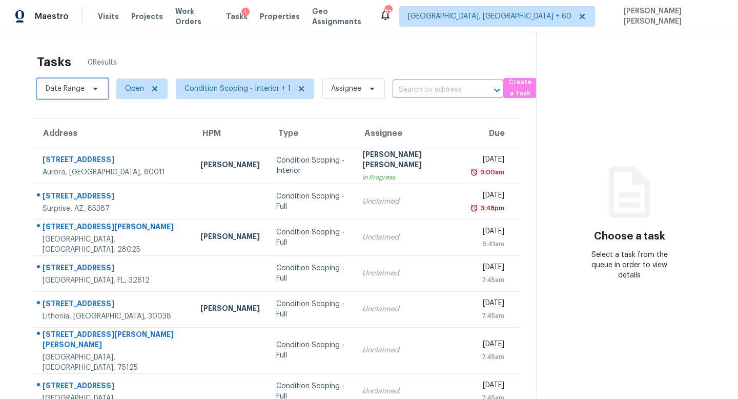
click at [70, 93] on span "Date Range" at bounding box center [65, 89] width 39 height 10
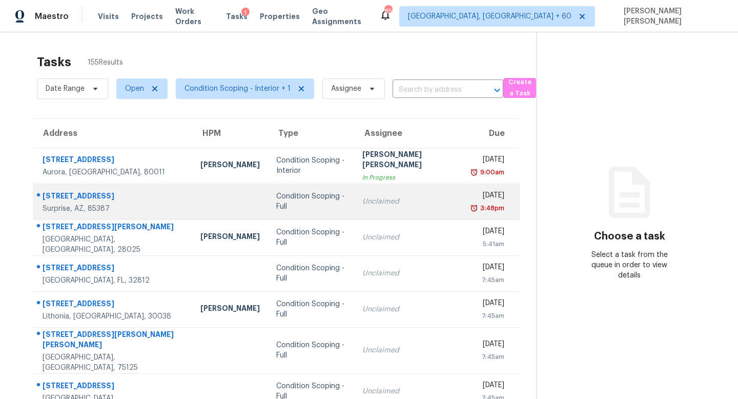
click at [268, 190] on td "Condition Scoping - Full" at bounding box center [311, 201] width 86 height 36
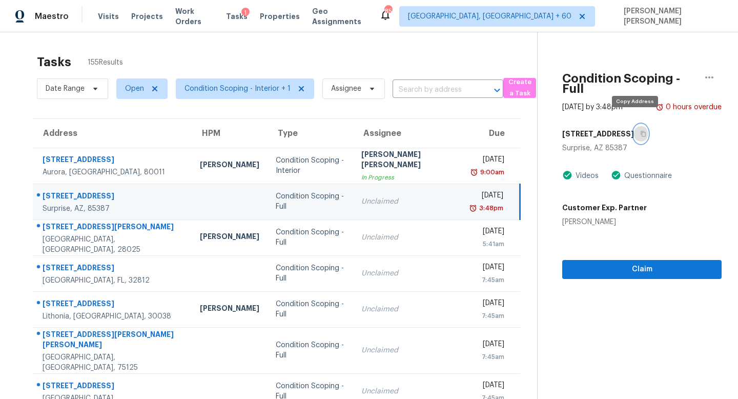
click at [639, 125] on button "button" at bounding box center [641, 134] width 14 height 18
click at [81, 84] on span "Date Range" at bounding box center [65, 89] width 39 height 10
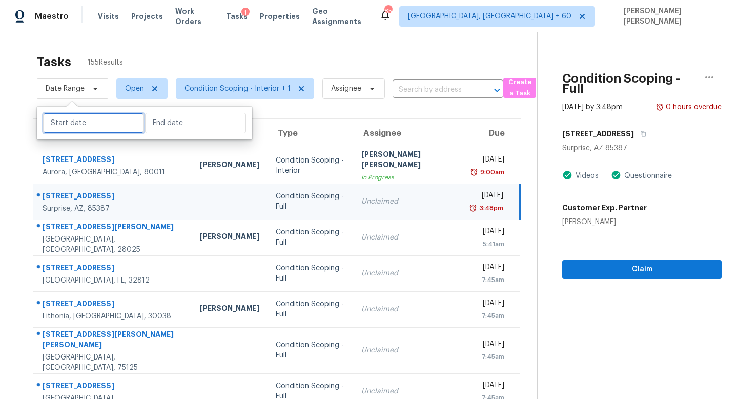
click at [92, 114] on input "text" at bounding box center [93, 123] width 101 height 20
select select "7"
select select "2025"
select select "8"
select select "2025"
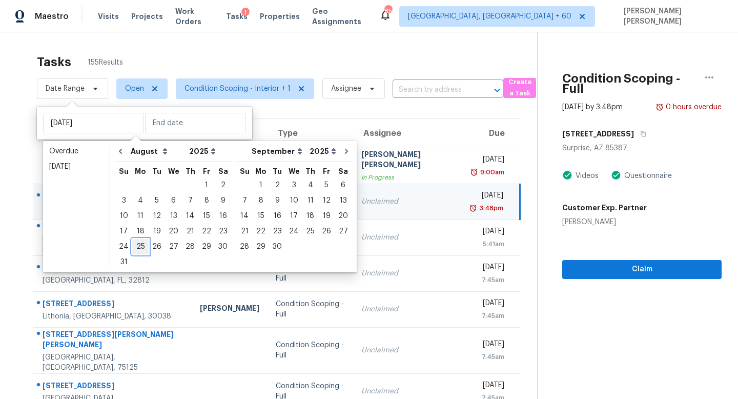
click at [142, 242] on div "25" at bounding box center [140, 246] width 16 height 14
type input "[DATE]"
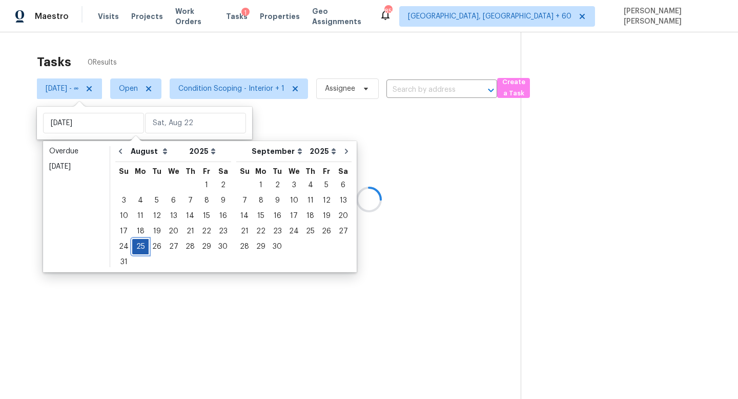
click at [142, 242] on div "25" at bounding box center [140, 246] width 16 height 14
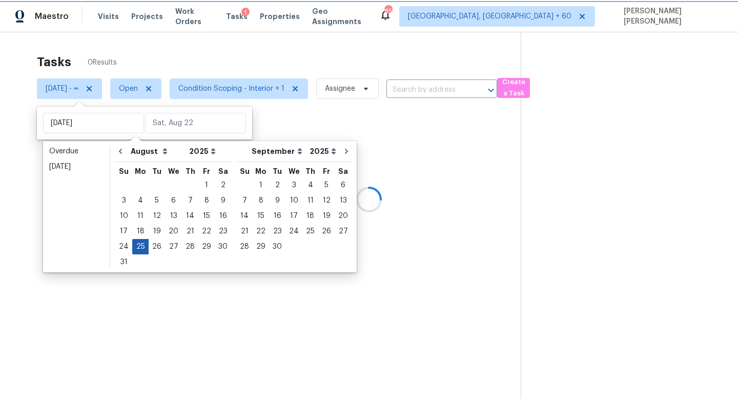
type input "[DATE]"
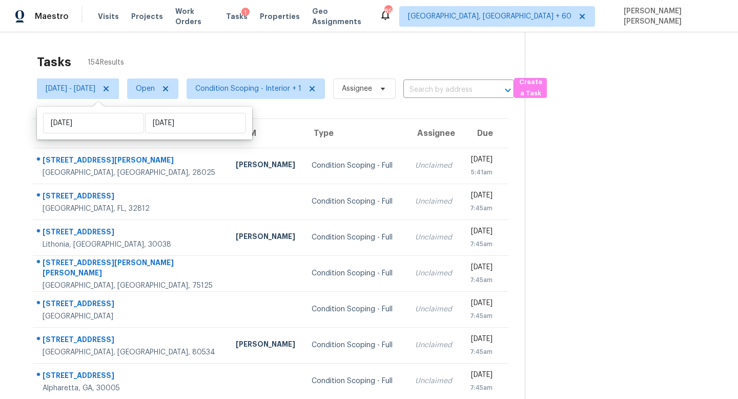
click at [314, 53] on div "Tasks 154 Results" at bounding box center [281, 62] width 488 height 27
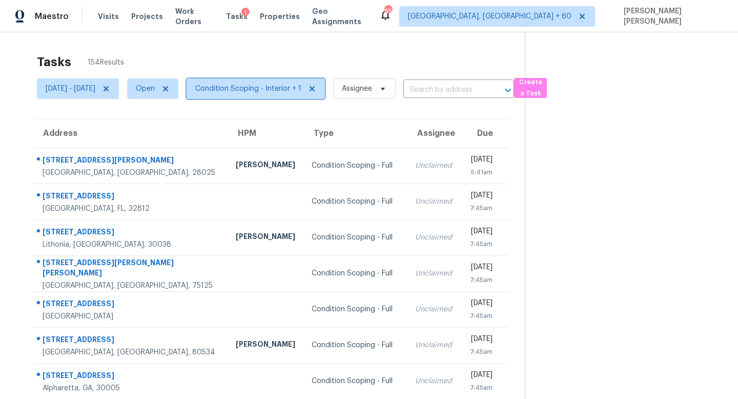
click at [286, 90] on span "Condition Scoping - Interior + 1" at bounding box center [248, 89] width 106 height 10
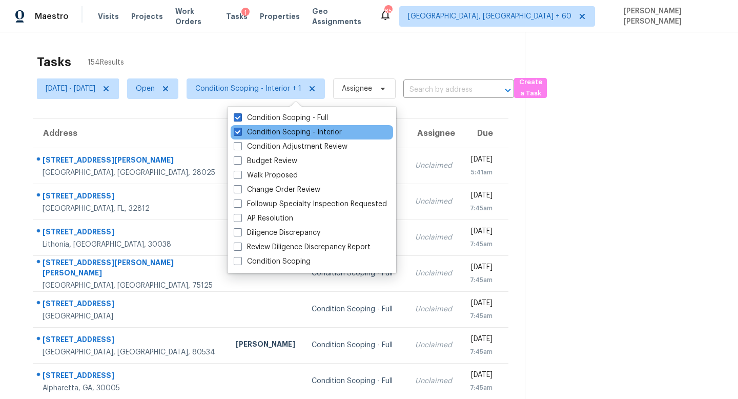
click at [264, 126] on div "Condition Scoping - Interior" at bounding box center [312, 132] width 162 height 14
click at [238, 130] on span at bounding box center [238, 132] width 8 height 8
click at [238, 130] on input "Condition Scoping - Interior" at bounding box center [237, 130] width 7 height 7
checkbox input "false"
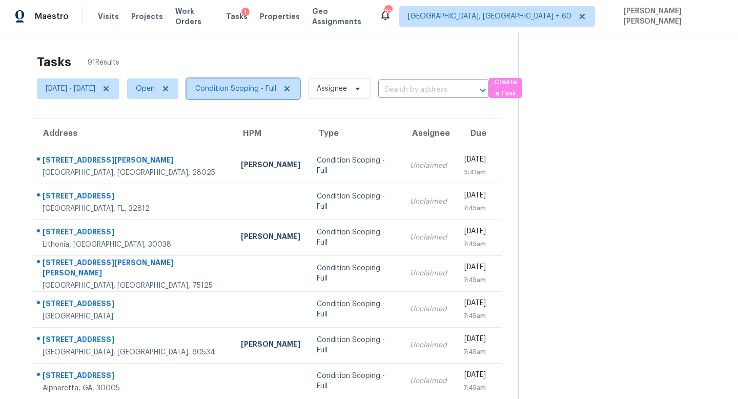
click at [236, 80] on span "Condition Scoping - Full" at bounding box center [243, 88] width 113 height 20
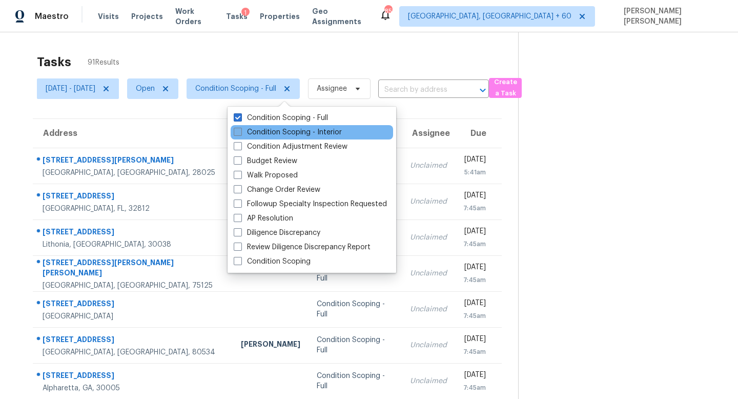
click at [265, 133] on label "Condition Scoping - Interior" at bounding box center [288, 132] width 108 height 10
click at [240, 133] on input "Condition Scoping - Interior" at bounding box center [237, 130] width 7 height 7
checkbox input "true"
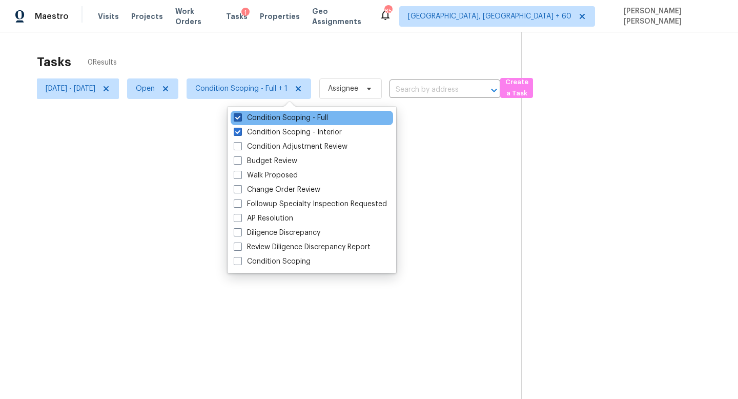
click at [266, 121] on label "Condition Scoping - Full" at bounding box center [281, 118] width 94 height 10
click at [240, 119] on input "Condition Scoping - Full" at bounding box center [237, 116] width 7 height 7
checkbox input "false"
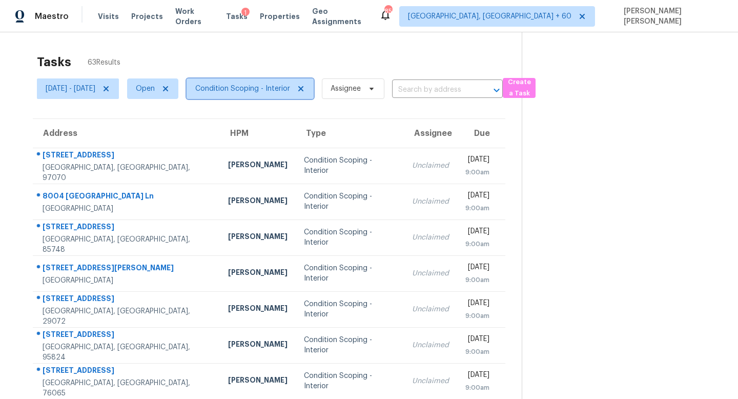
click at [287, 84] on span "Condition Scoping - Interior" at bounding box center [242, 89] width 95 height 10
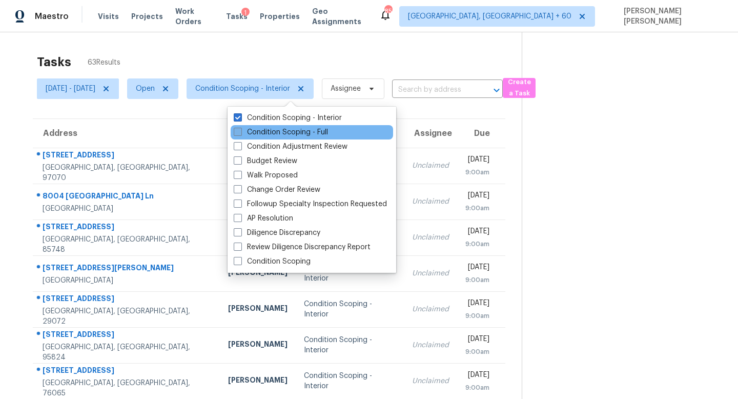
click at [278, 129] on label "Condition Scoping - Full" at bounding box center [281, 132] width 94 height 10
click at [240, 129] on input "Condition Scoping - Full" at bounding box center [237, 130] width 7 height 7
checkbox input "true"
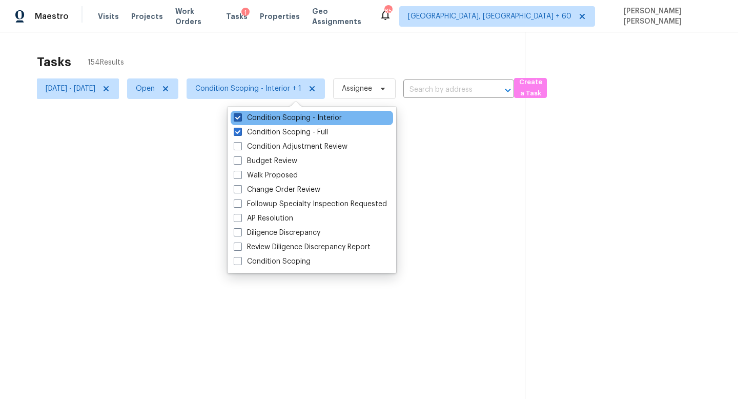
click at [279, 118] on label "Condition Scoping - Interior" at bounding box center [288, 118] width 108 height 10
click at [240, 118] on input "Condition Scoping - Interior" at bounding box center [237, 116] width 7 height 7
checkbox input "false"
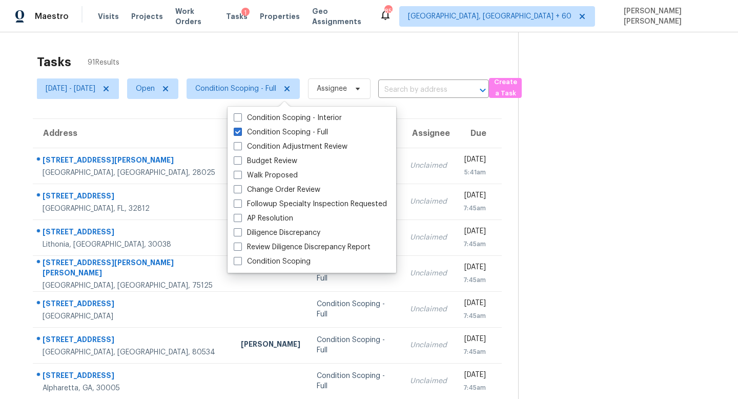
click at [276, 47] on div "Tasks 91 Results [DATE] - [DATE] Open Condition Scoping - Full Assignee ​ Creat…" at bounding box center [369, 283] width 738 height 502
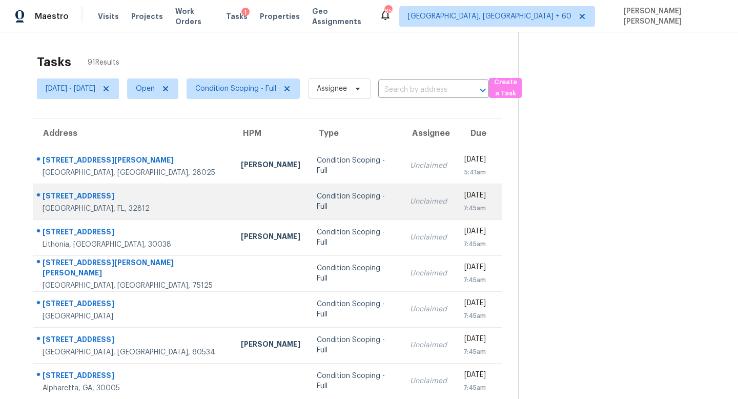
scroll to position [135, 0]
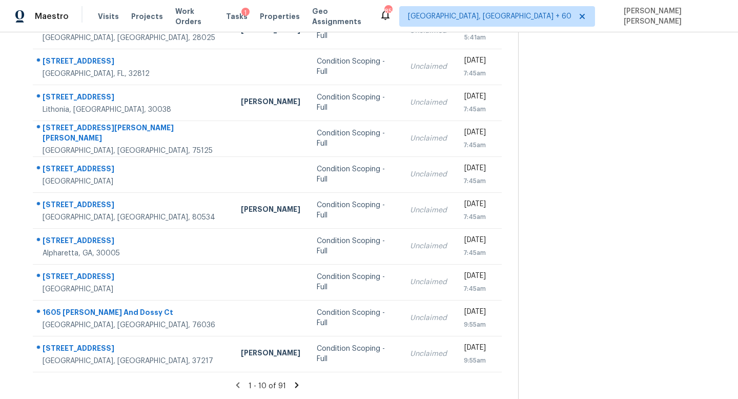
click at [305, 382] on div "1 - 10 of 91" at bounding box center [267, 385] width 502 height 11
click at [301, 383] on icon at bounding box center [296, 384] width 9 height 9
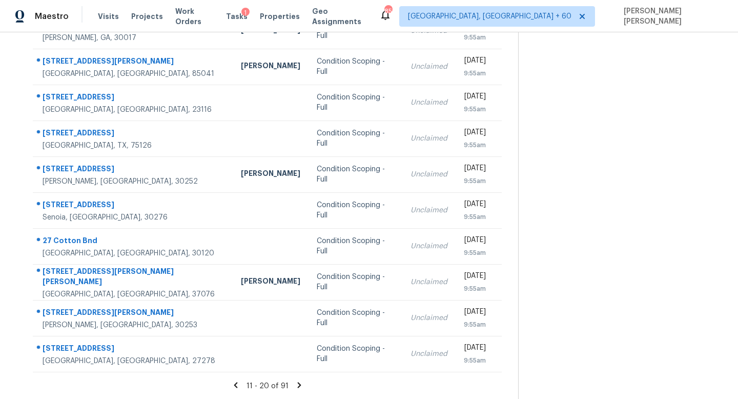
scroll to position [0, 0]
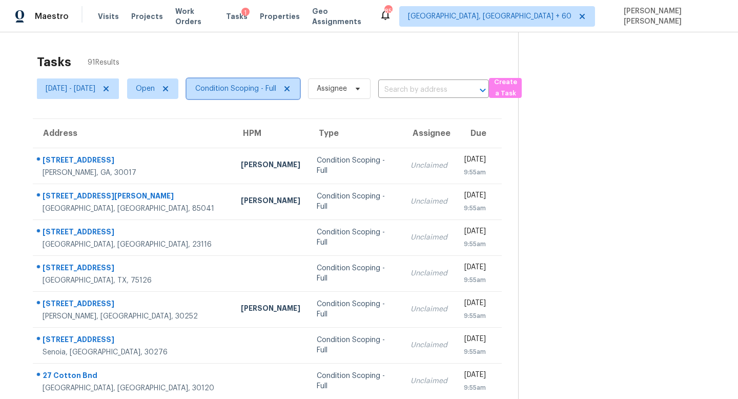
click at [264, 87] on span "Condition Scoping - Full" at bounding box center [235, 89] width 81 height 10
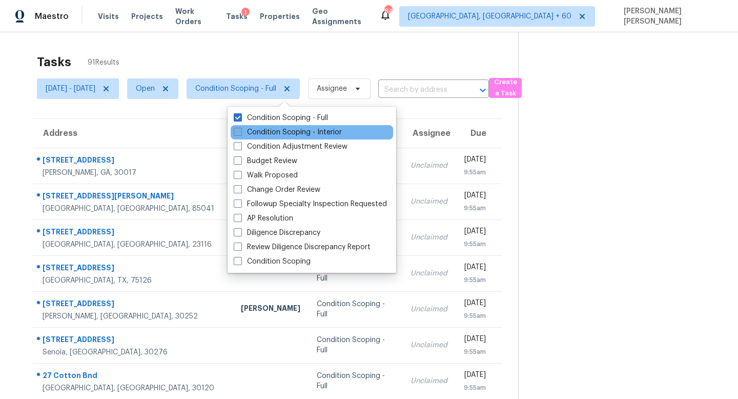
click at [270, 130] on label "Condition Scoping - Interior" at bounding box center [288, 132] width 108 height 10
click at [240, 130] on input "Condition Scoping - Interior" at bounding box center [237, 130] width 7 height 7
checkbox input "true"
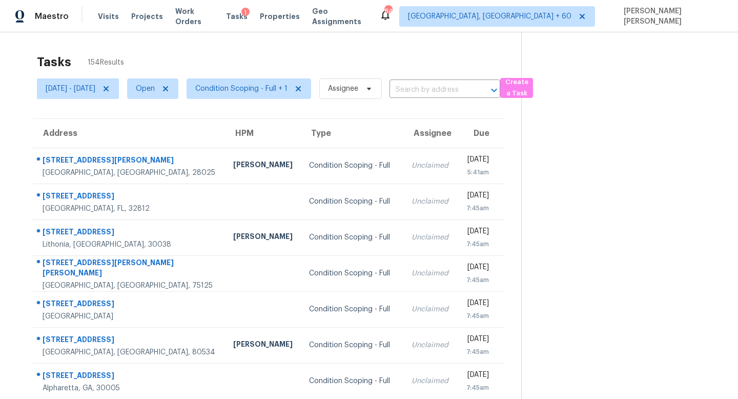
click at [249, 54] on div "Tasks 154 Results" at bounding box center [279, 62] width 484 height 27
click at [95, 89] on span "[DATE] - [DATE]" at bounding box center [71, 89] width 50 height 10
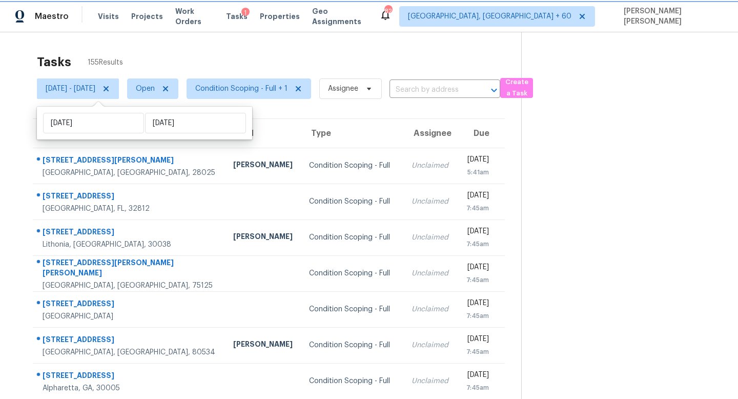
click at [110, 89] on icon at bounding box center [106, 89] width 8 height 8
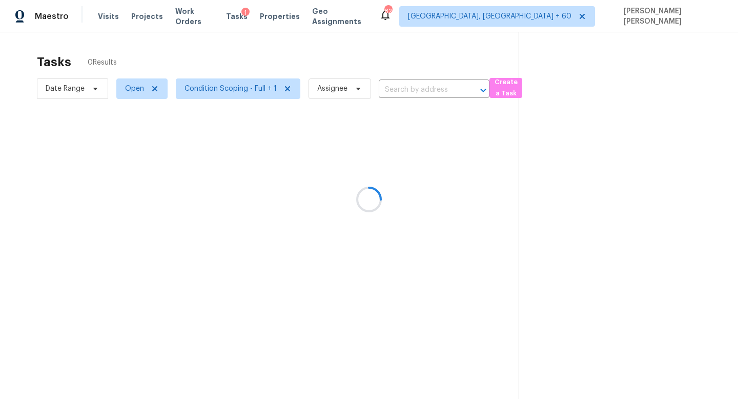
click at [400, 76] on div at bounding box center [369, 199] width 738 height 399
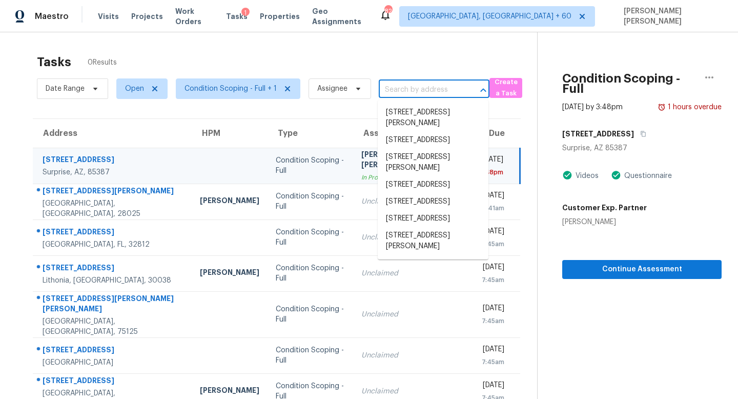
click at [415, 88] on input "text" at bounding box center [420, 90] width 82 height 16
paste input "Interior and exterior video requested. Assessment blocked. [URL][DOMAIN_NAME]"
type input "Interior and exterior video requested. Assessment blocked. [URL][DOMAIN_NAME]"
click at [314, 167] on div "Condition Scoping - Full" at bounding box center [310, 165] width 69 height 20
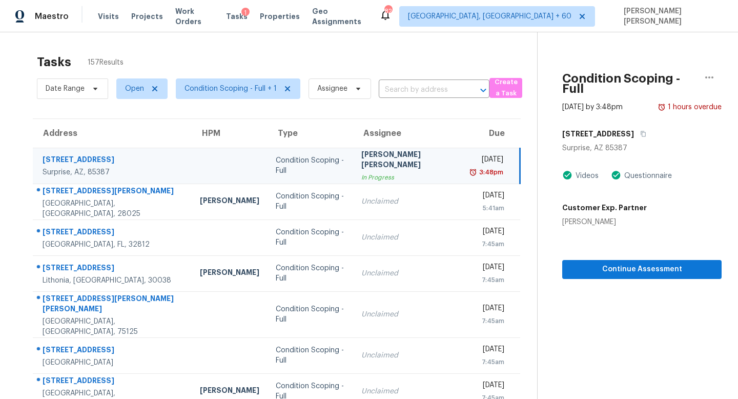
click at [314, 167] on div "Condition Scoping - Full" at bounding box center [310, 165] width 69 height 20
click at [707, 75] on icon "button" at bounding box center [709, 77] width 12 height 12
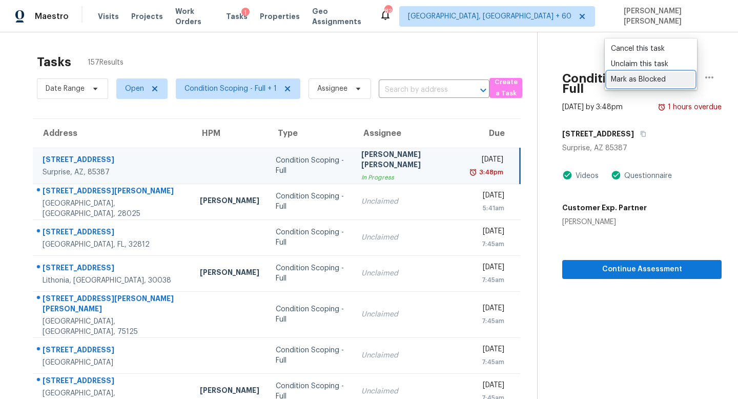
click at [668, 77] on div "Mark as Blocked" at bounding box center [651, 79] width 80 height 10
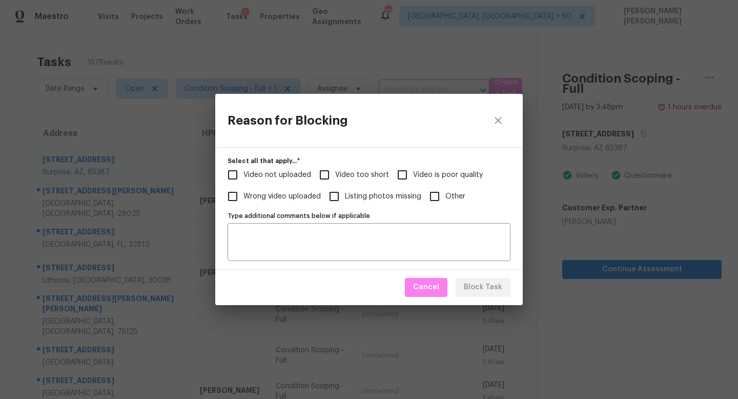
click at [260, 171] on span "Video not uploaded" at bounding box center [277, 175] width 68 height 11
click at [243, 171] on input "Video not uploaded" at bounding box center [233, 175] width 22 height 22
checkbox input "true"
click at [494, 284] on span "Block Task" at bounding box center [483, 287] width 38 height 13
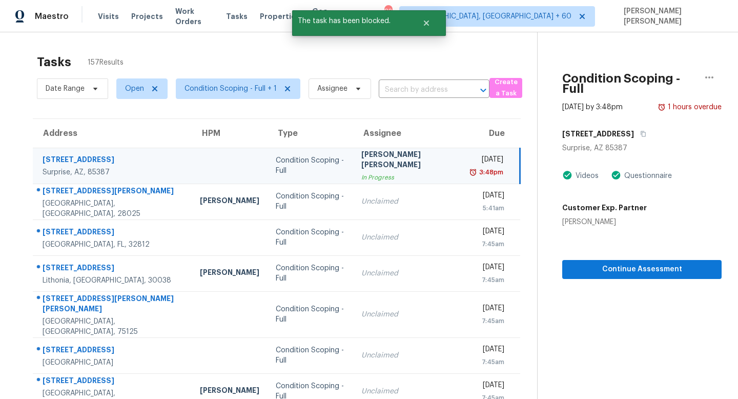
click at [450, 46] on div "Tasks 157 Results Date Range Open Condition Scoping - Full + 1 Assignee ​ Creat…" at bounding box center [369, 288] width 738 height 512
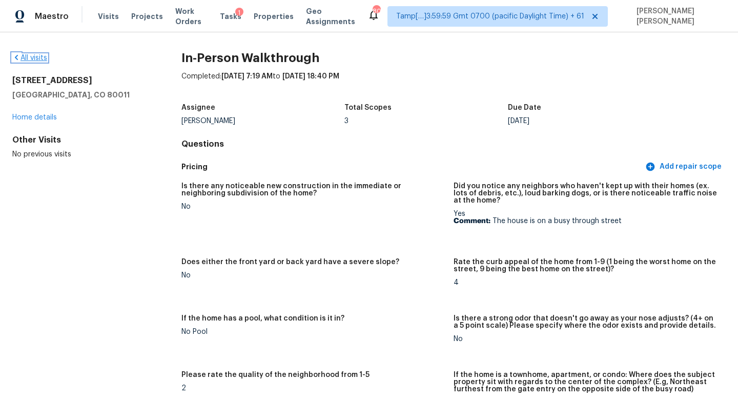
click at [30, 56] on link "All visits" at bounding box center [29, 57] width 35 height 7
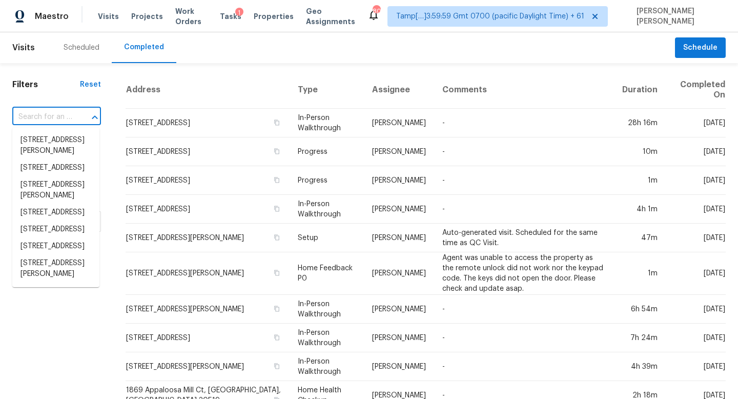
click at [50, 121] on input "text" at bounding box center [42, 117] width 60 height 16
paste input "8004 Crimea Ln, Fort Worth, TX 76123"
type input "8004 Crimea Ln, Fort Worth, TX 76123"
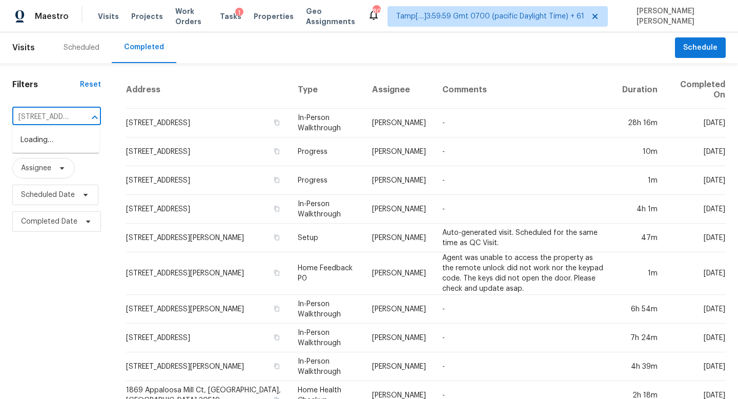
scroll to position [0, 75]
click at [61, 143] on li "8004 Crimea Ln, Fort Worth, TX 76123" at bounding box center [55, 140] width 87 height 17
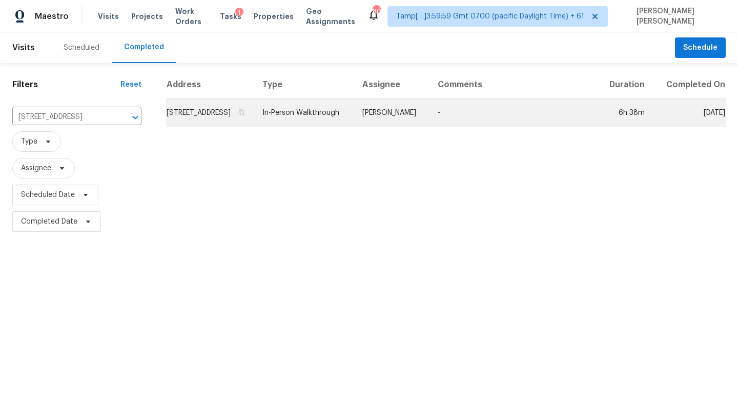
click at [406, 127] on td "[PERSON_NAME]" at bounding box center [391, 112] width 75 height 29
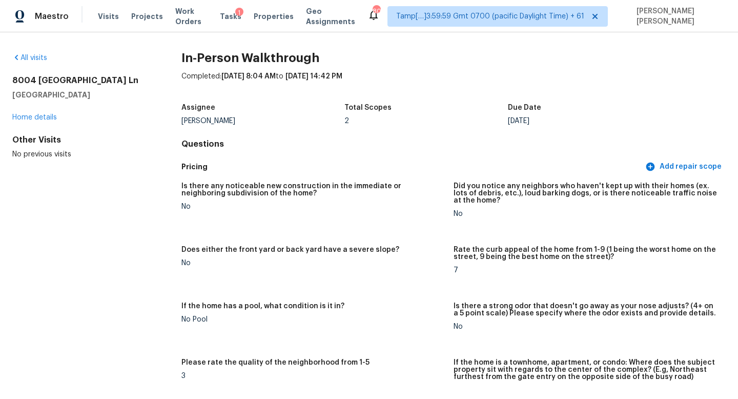
click at [25, 61] on div "All visits" at bounding box center [80, 58] width 136 height 10
click at [28, 55] on link "All visits" at bounding box center [29, 57] width 35 height 7
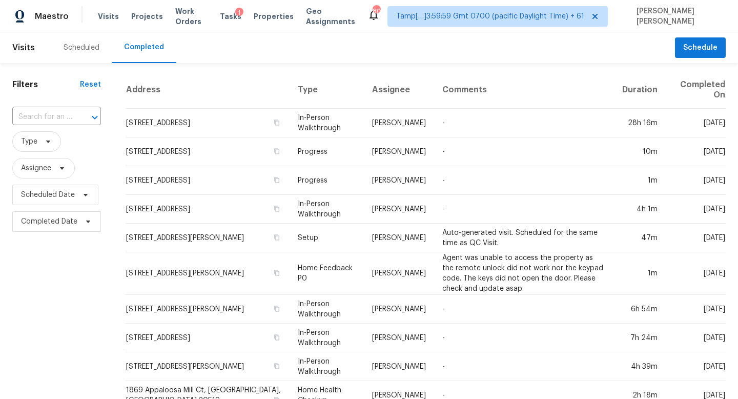
click at [54, 117] on input "text" at bounding box center [42, 117] width 60 height 16
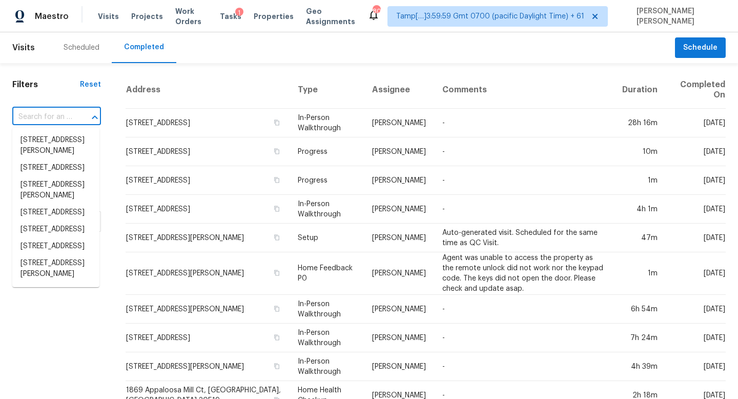
paste input "200 N Citadel Ave, Tucson, AZ 85748"
type input "200 N Citadel Ave, Tucson, AZ 85748"
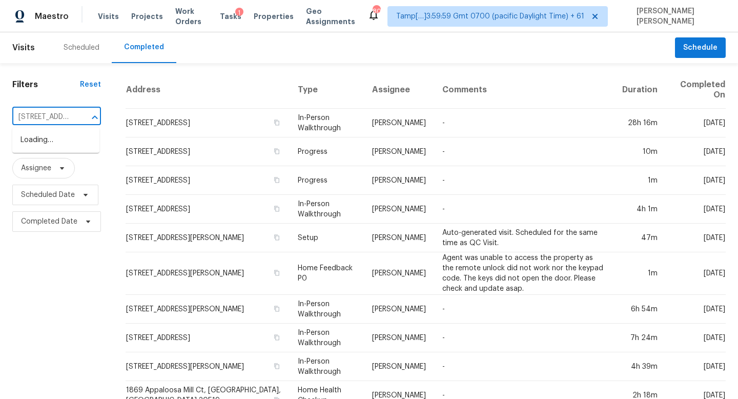
scroll to position [0, 71]
click at [80, 144] on li "200 N Citadel Ave, Tucson, AZ 85748" at bounding box center [55, 140] width 87 height 17
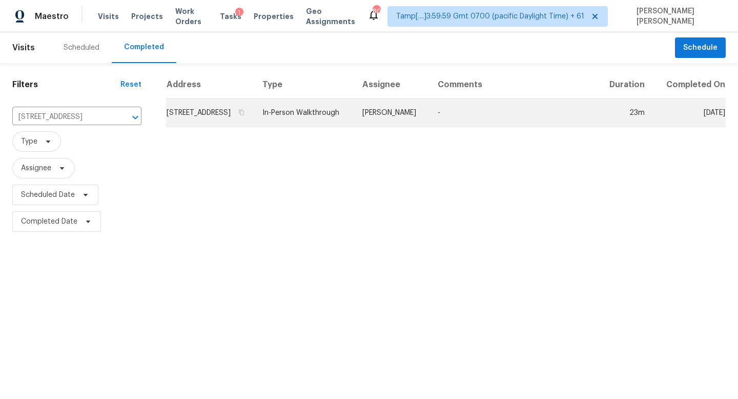
click at [347, 127] on td "In-Person Walkthrough" at bounding box center [304, 112] width 100 height 29
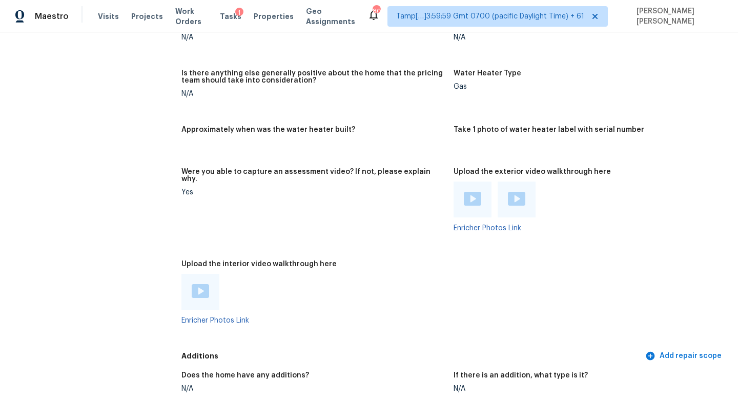
scroll to position [1938, 0]
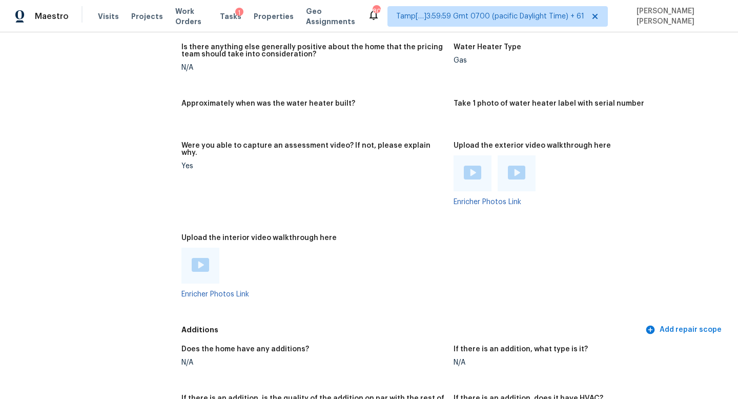
click at [188, 252] on div at bounding box center [200, 265] width 38 height 36
click at [192, 258] on img at bounding box center [200, 265] width 17 height 14
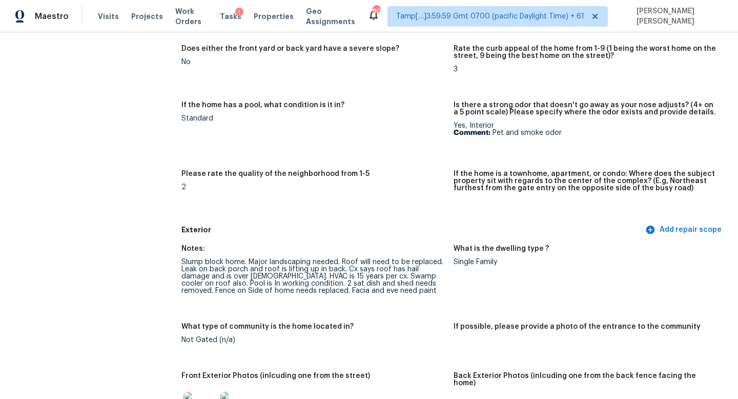
scroll to position [0, 0]
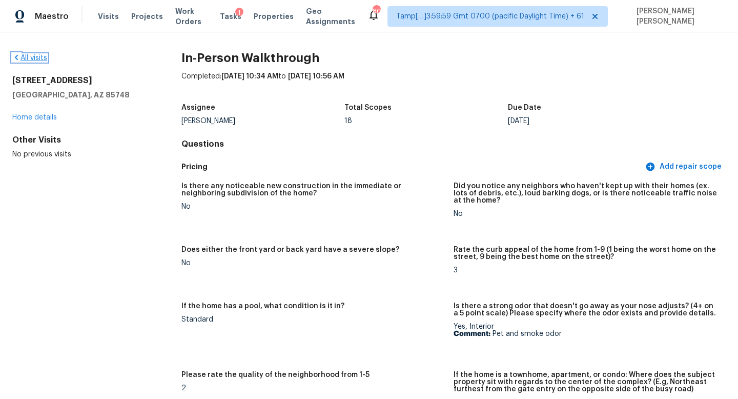
click at [34, 60] on link "All visits" at bounding box center [29, 57] width 35 height 7
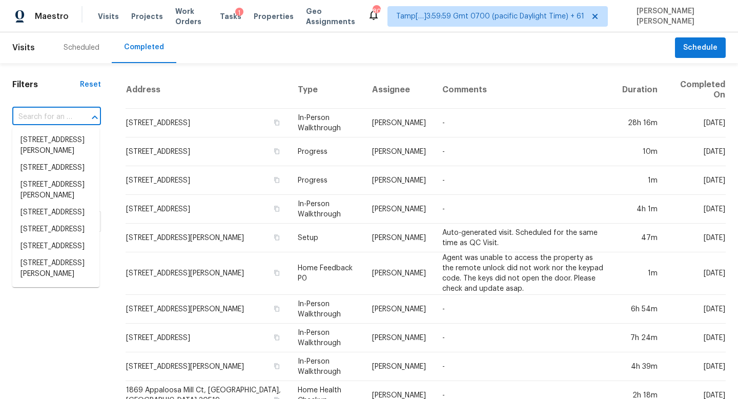
click at [66, 116] on input "text" at bounding box center [42, 117] width 60 height 16
paste input "223 Wycoff Way W, East Brunswick, NJ 08816"
type input "223 Wycoff Way W, East Brunswick, NJ 08816"
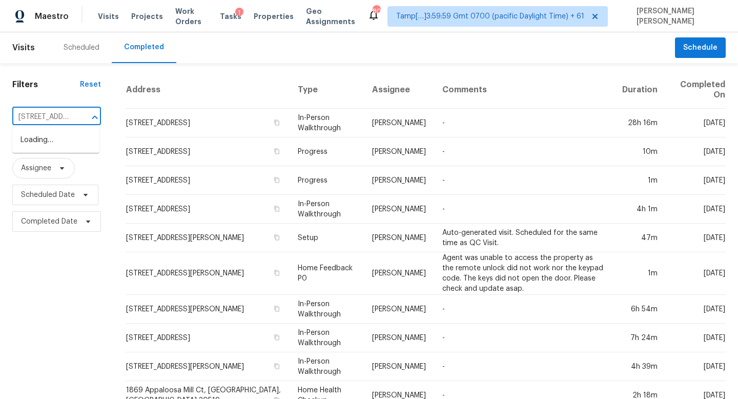
scroll to position [0, 97]
click at [75, 142] on li "223 Wycoff Way W, East Brunswick, NJ 08816" at bounding box center [55, 146] width 87 height 28
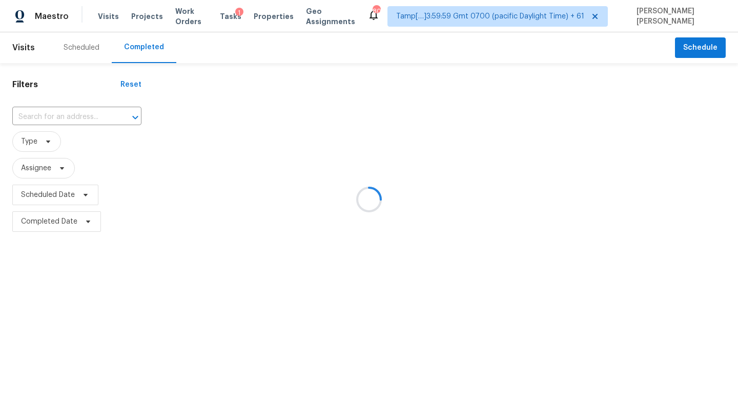
type input "223 Wycoff Way W, East Brunswick, NJ 08816"
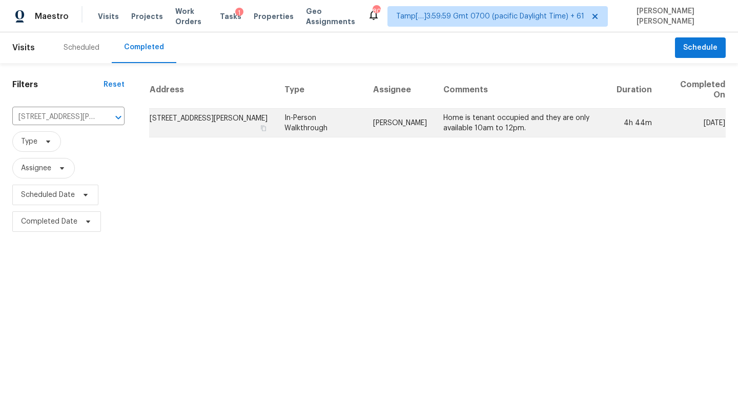
click at [415, 136] on td "[PERSON_NAME]" at bounding box center [400, 123] width 70 height 29
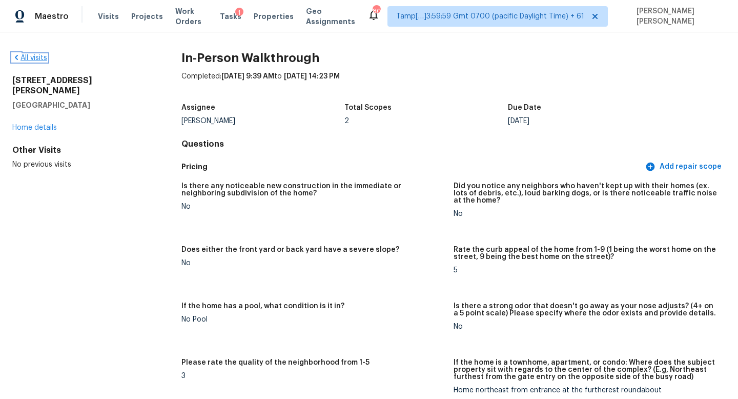
click at [31, 55] on link "All visits" at bounding box center [29, 57] width 35 height 7
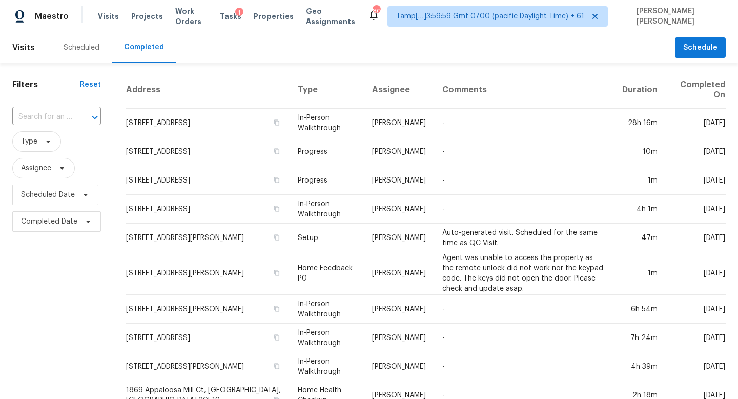
click at [72, 125] on div "​" at bounding box center [56, 117] width 89 height 22
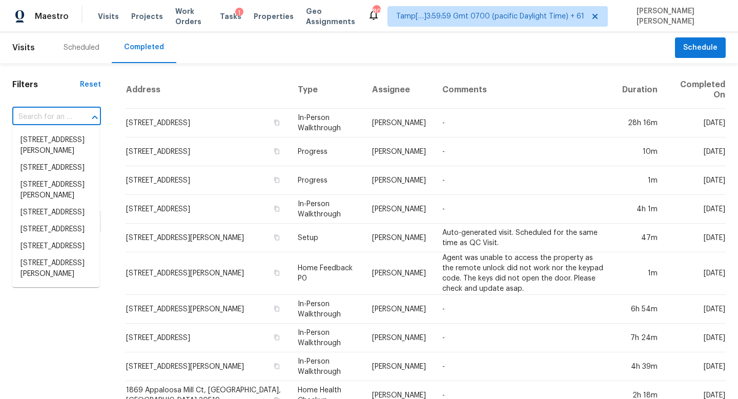
click at [66, 121] on input "text" at bounding box center [42, 117] width 60 height 16
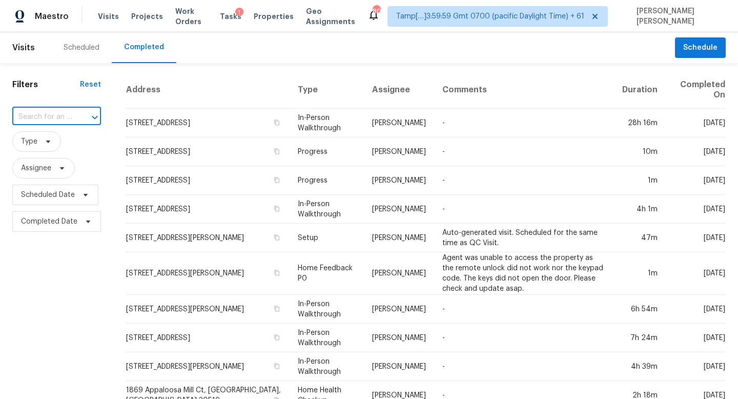
paste input "237 Cinnamon Hills Ln, Lexington, SC 29072"
type input "237 Cinnamon Hills Ln, Lexington, SC 29072"
click at [78, 143] on li "237 Cinnamon Hills Ln, Lexington, SC 29072" at bounding box center [55, 140] width 87 height 17
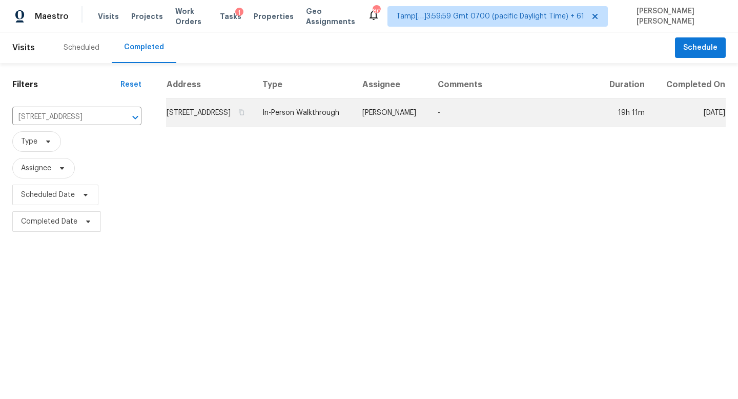
click at [445, 127] on td "-" at bounding box center [513, 112] width 168 height 29
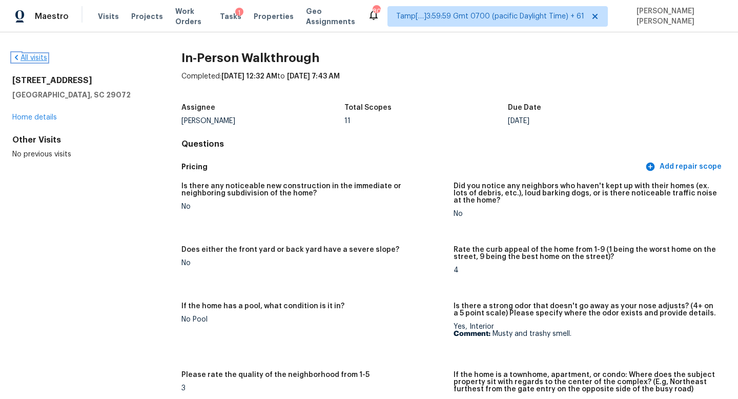
click at [30, 58] on link "All visits" at bounding box center [29, 57] width 35 height 7
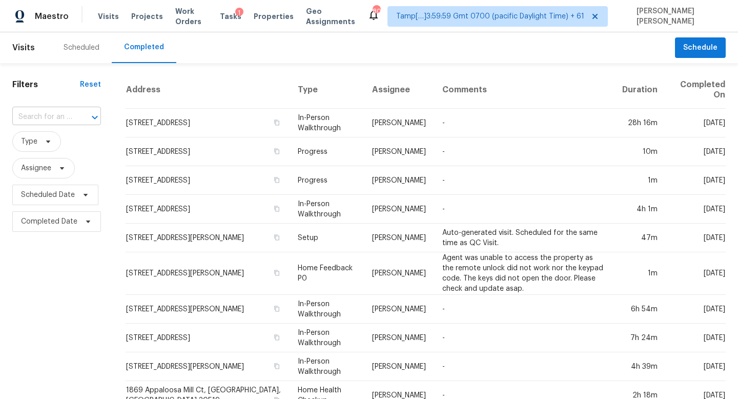
click at [71, 119] on div "​" at bounding box center [56, 117] width 89 height 16
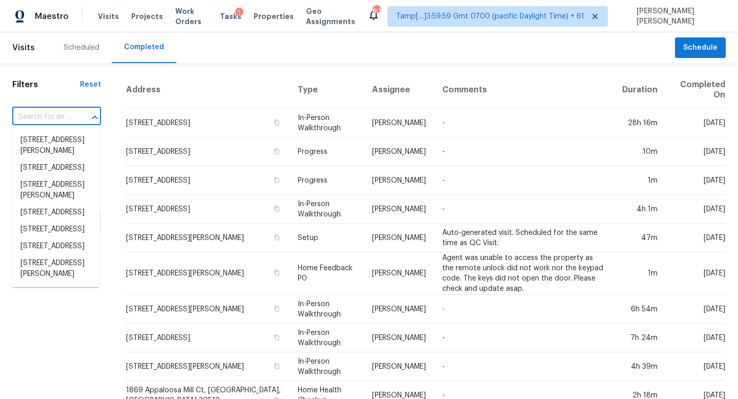
paste input "6310 38th Ave, Sacramento, CA 95824"
type input "6310 38th Ave, Sacramento, CA 95824"
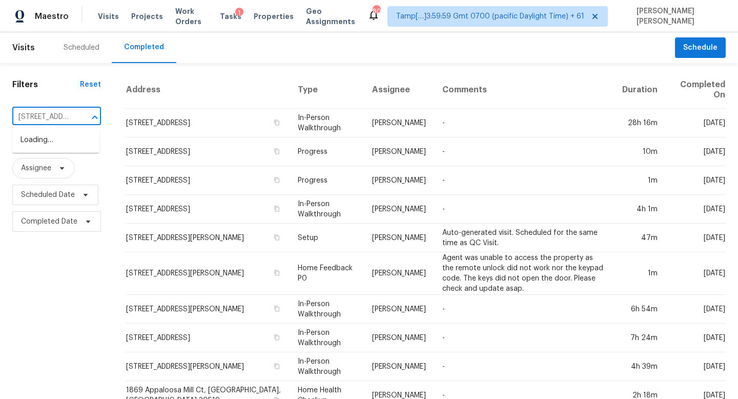
scroll to position [0, 77]
click at [70, 143] on li "6310 38th Ave, Sacramento, CA 95824" at bounding box center [55, 140] width 87 height 17
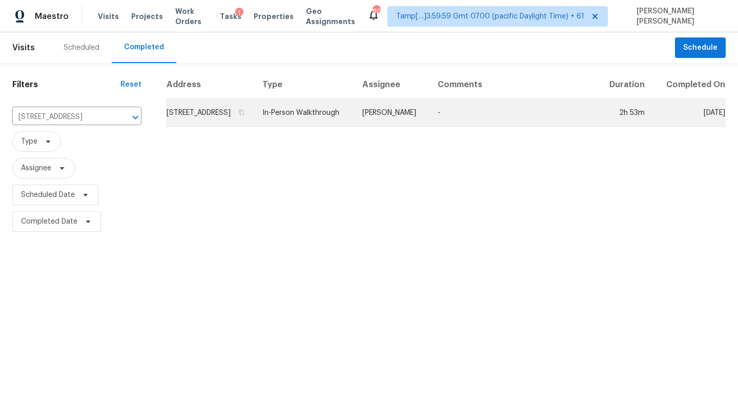
click at [354, 120] on td "In-Person Walkthrough" at bounding box center [304, 112] width 100 height 29
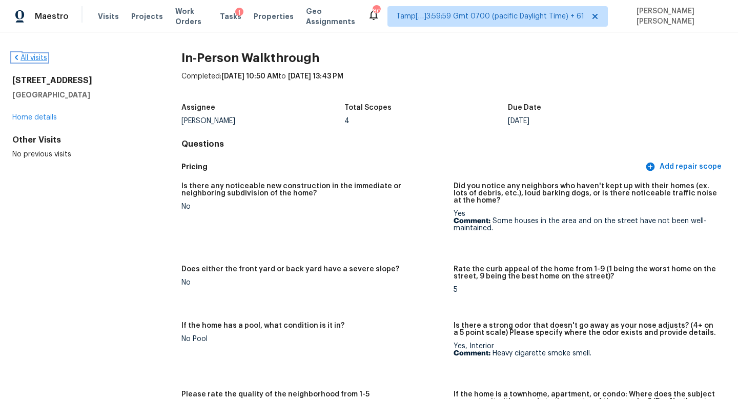
click at [33, 55] on link "All visits" at bounding box center [29, 57] width 35 height 7
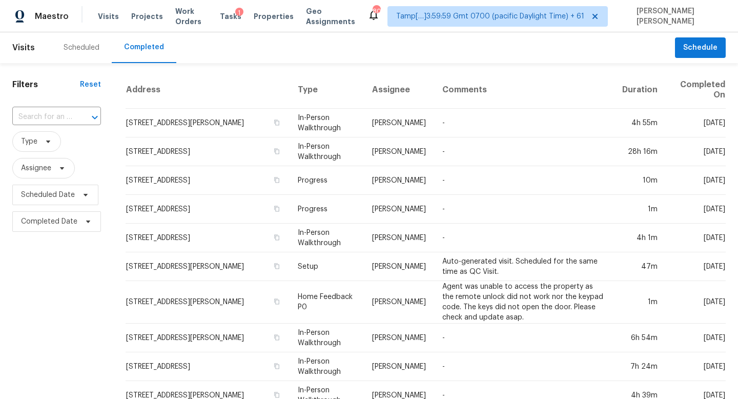
click at [64, 107] on div "​" at bounding box center [56, 117] width 89 height 22
click at [64, 112] on input "text" at bounding box center [42, 117] width 60 height 16
paste input "1314 Greenrock Ct, Midlothian, TX 76065"
type input "1314 Greenrock Ct, Midlothian, TX 76065"
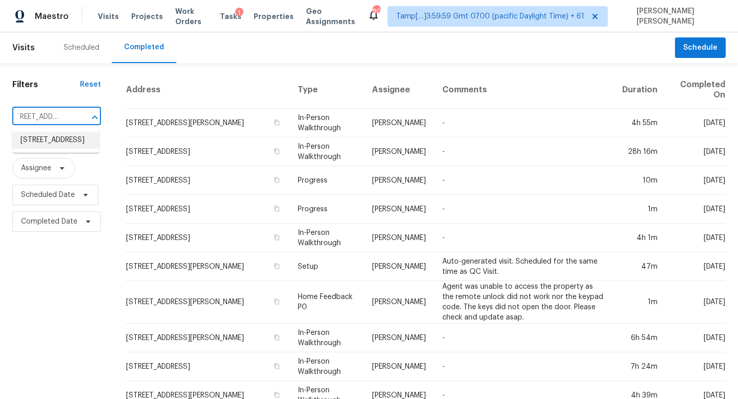
click at [75, 142] on li "1314 Greenrock Ct, Midlothian, TX 76065" at bounding box center [55, 140] width 87 height 17
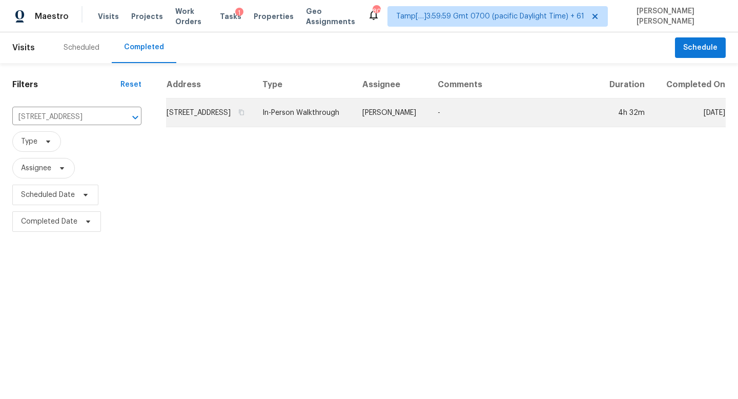
click at [353, 120] on td "In-Person Walkthrough" at bounding box center [304, 112] width 100 height 29
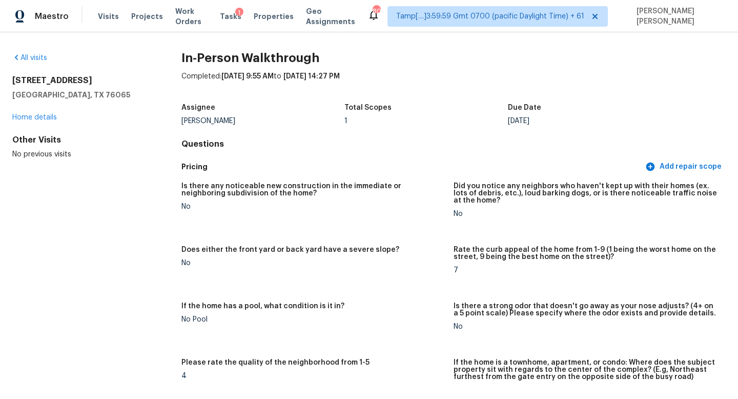
click at [31, 54] on div "All visits" at bounding box center [80, 58] width 136 height 10
click at [31, 56] on link "All visits" at bounding box center [29, 57] width 35 height 7
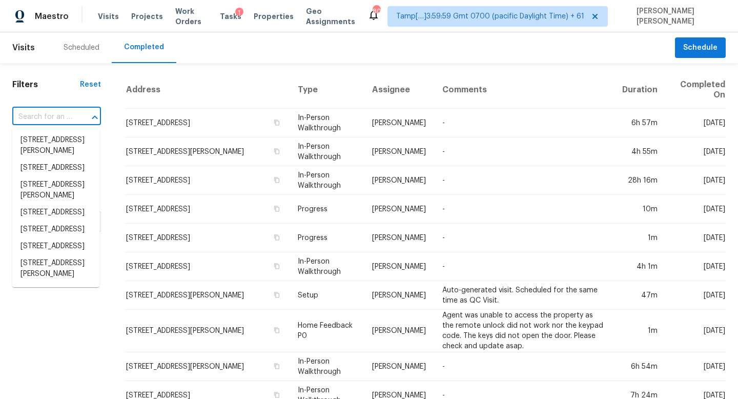
click at [68, 110] on input "text" at bounding box center [42, 117] width 60 height 16
paste input "11 Wadsworth Ln, Wayland, MA 01778"
type input "11 Wadsworth Ln, Wayland, MA 01778"
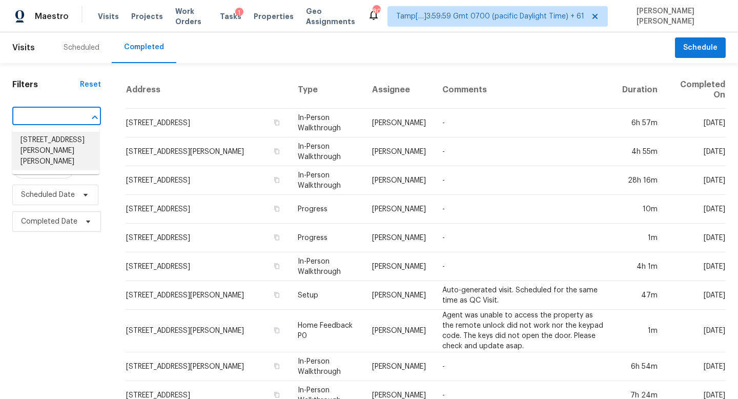
click at [68, 138] on li "11 Wadsworth Ln, Wayland, MA 01778" at bounding box center [55, 151] width 87 height 38
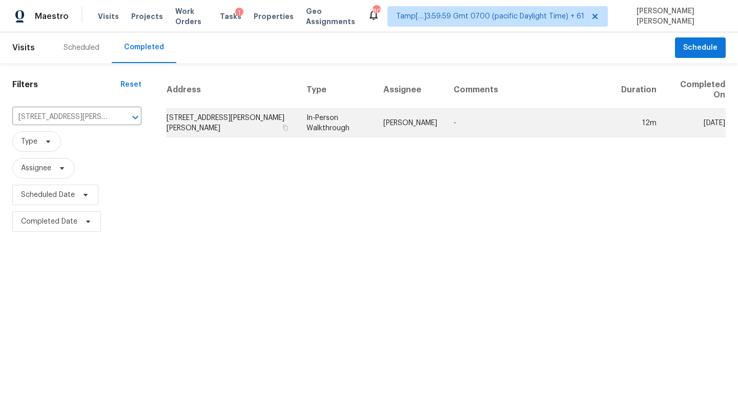
click at [303, 113] on td "In-Person Walkthrough" at bounding box center [336, 123] width 77 height 29
